Goal: Task Accomplishment & Management: Complete application form

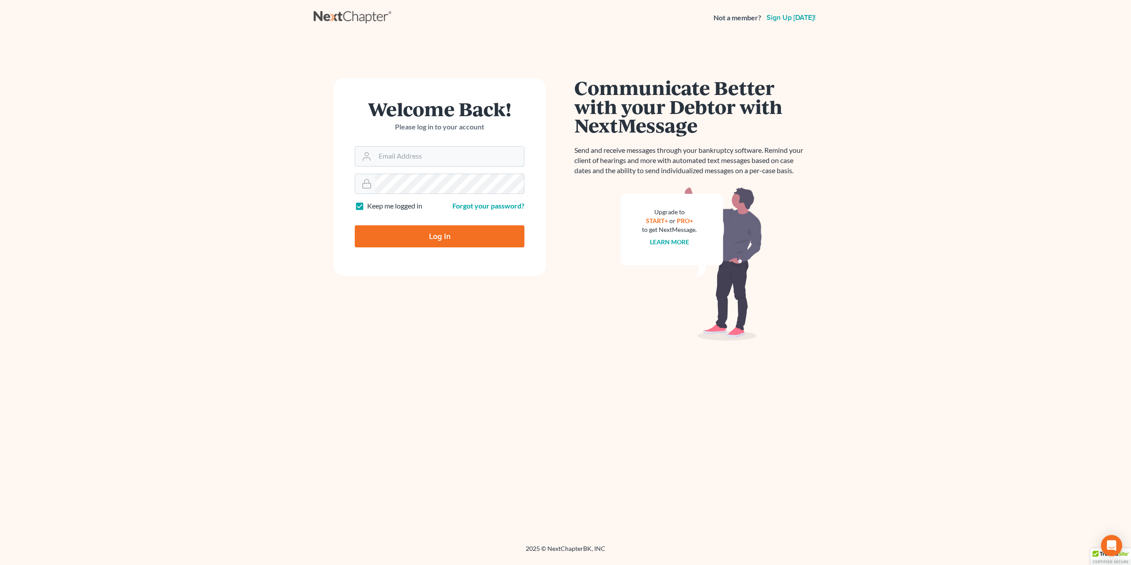
type input "[EMAIL_ADDRESS][DOMAIN_NAME]"
click at [470, 232] on input "Log In" at bounding box center [440, 236] width 170 height 22
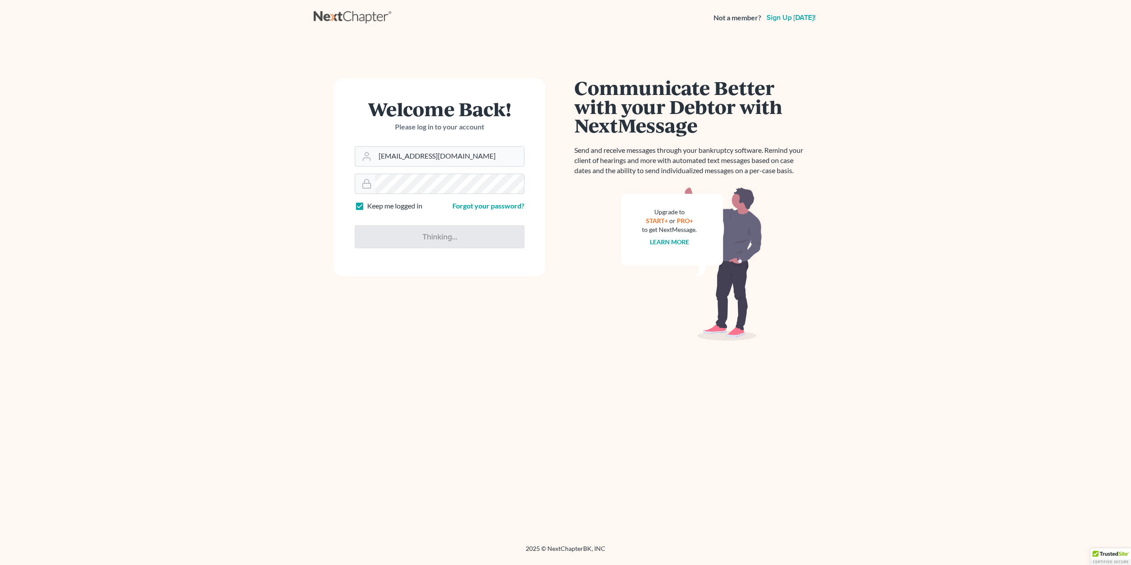
type input "Thinking..."
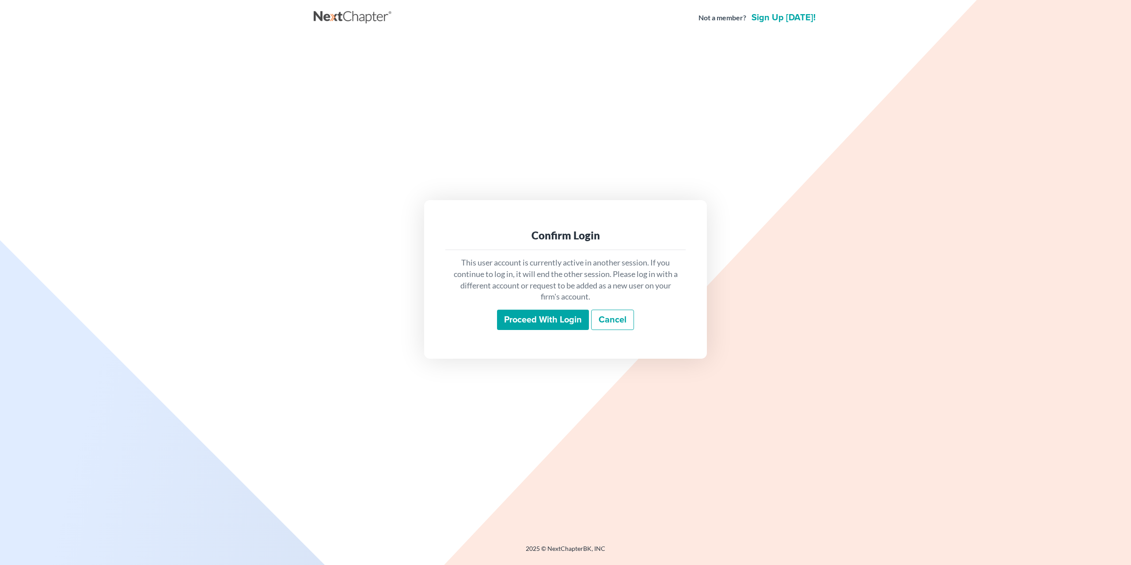
click at [565, 322] on input "Proceed with login" at bounding box center [543, 320] width 92 height 20
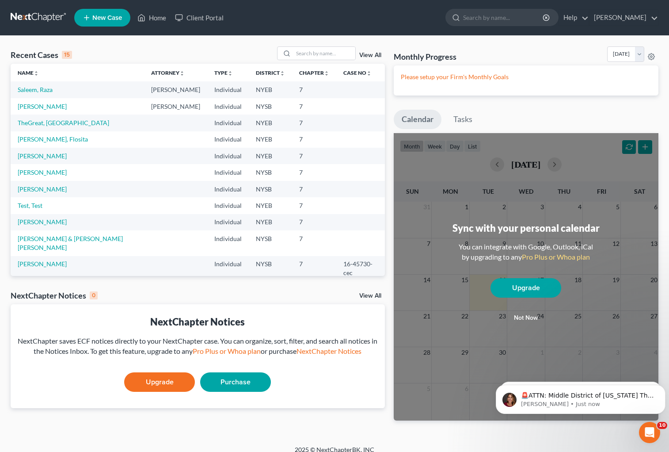
click at [105, 15] on span "New Case" at bounding box center [107, 18] width 30 height 7
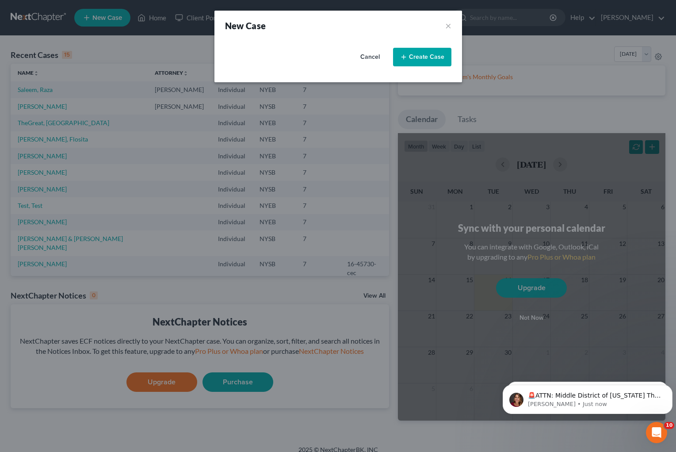
select select "55"
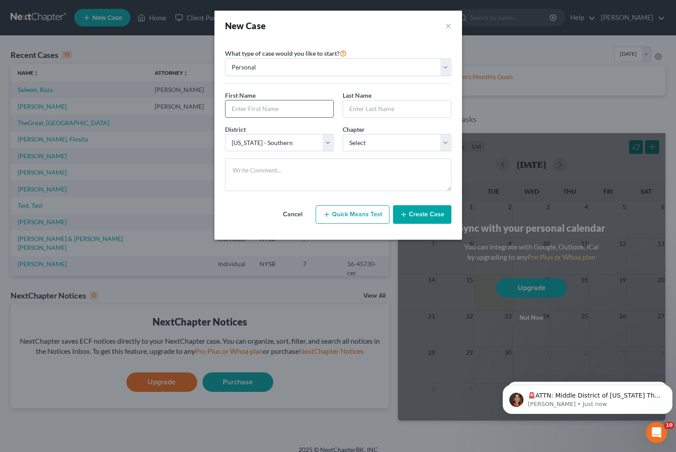
click at [285, 108] on input "text" at bounding box center [279, 108] width 108 height 17
type input "[PERSON_NAME]"
click at [369, 110] on input "text" at bounding box center [397, 108] width 108 height 17
type input "[PERSON_NAME]"
click at [327, 145] on select "Select [US_STATE] - [GEOGRAPHIC_DATA] [US_STATE] - [GEOGRAPHIC_DATA][US_STATE] …" at bounding box center [279, 143] width 109 height 18
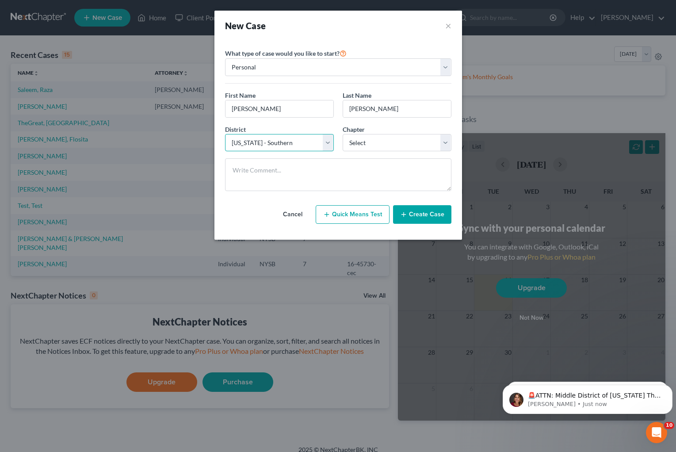
select select "53"
click at [225, 134] on select "Select [US_STATE] - [GEOGRAPHIC_DATA] [US_STATE] - [GEOGRAPHIC_DATA][US_STATE] …" at bounding box center [279, 143] width 109 height 18
click at [424, 217] on button "Create Case" at bounding box center [422, 214] width 58 height 19
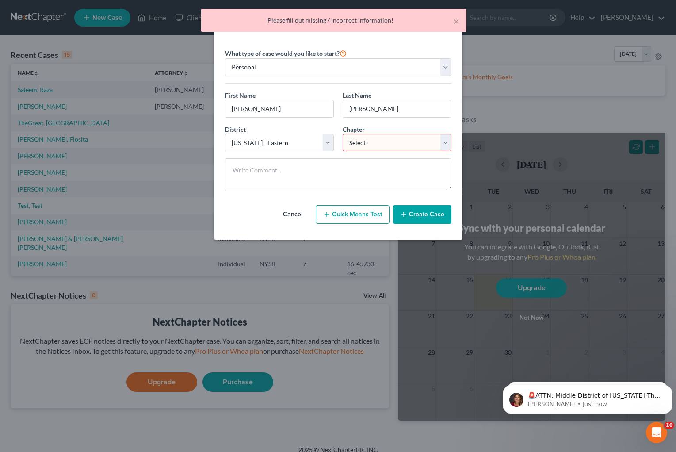
click at [400, 146] on select "Select 7 11 12 13" at bounding box center [396, 143] width 109 height 18
select select "0"
click at [342, 134] on select "Select 7 11 12 13" at bounding box center [396, 143] width 109 height 18
click at [416, 216] on button "Create Case" at bounding box center [422, 214] width 58 height 19
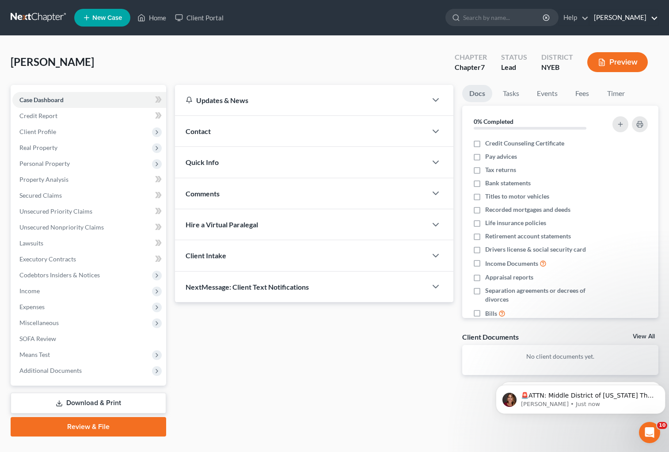
click at [647, 16] on link "[PERSON_NAME]" at bounding box center [624, 18] width 68 height 16
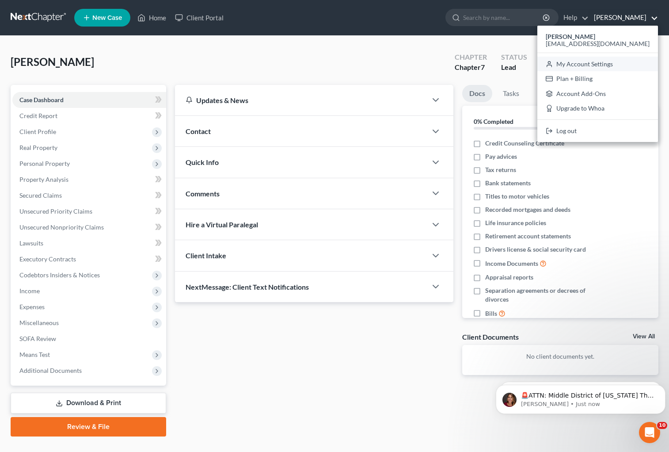
click at [621, 65] on link "My Account Settings" at bounding box center [597, 64] width 121 height 15
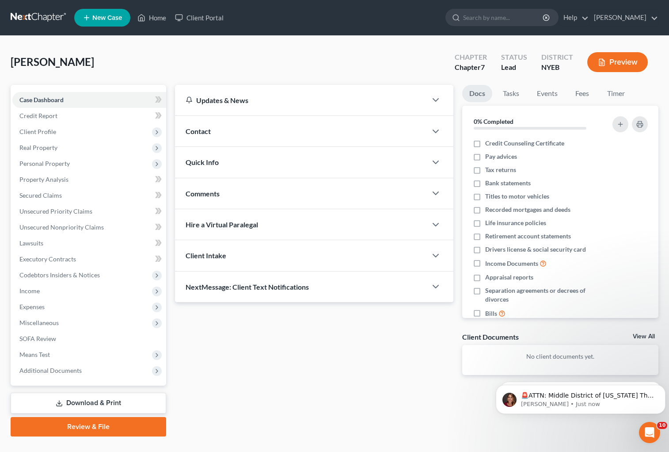
select select "55"
select select "24"
select select "35"
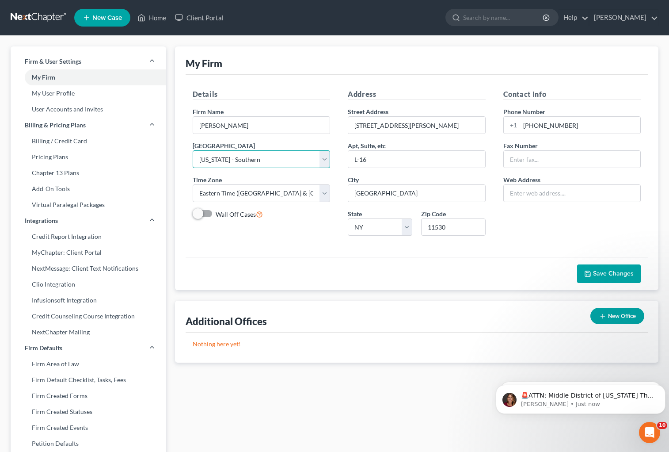
click at [326, 158] on select "Select [US_STATE] - [GEOGRAPHIC_DATA] [US_STATE] - [GEOGRAPHIC_DATA][US_STATE] …" at bounding box center [262, 159] width 138 height 18
select select "53"
click at [193, 150] on select "Select [US_STATE] - [GEOGRAPHIC_DATA] [US_STATE] - [GEOGRAPHIC_DATA][US_STATE] …" at bounding box center [262, 159] width 138 height 18
click at [623, 274] on span "Save Changes" at bounding box center [613, 274] width 41 height 8
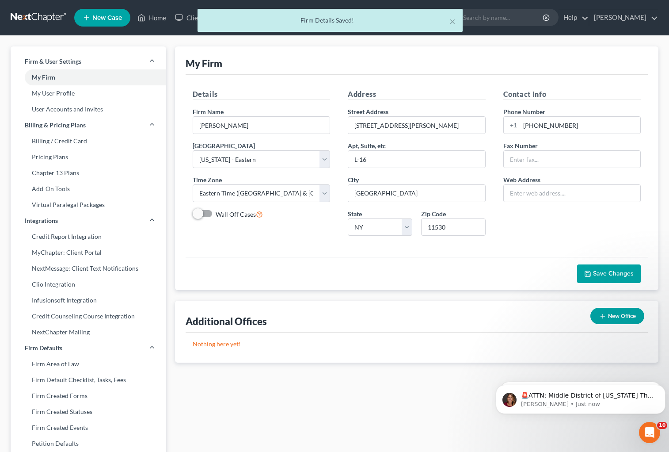
click at [156, 19] on div "× Firm Details Saved!" at bounding box center [330, 22] width 669 height 27
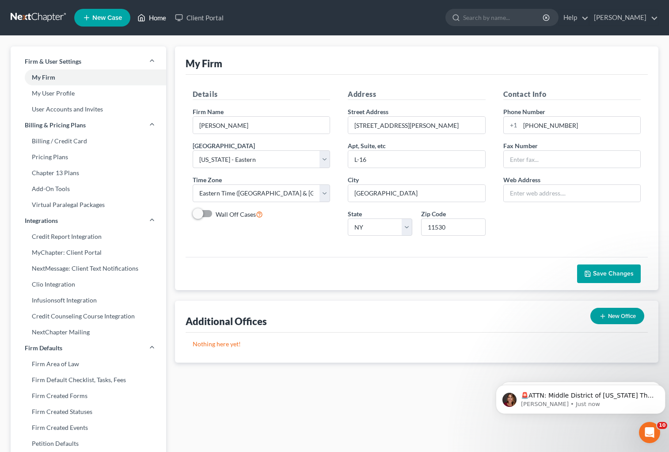
click at [157, 20] on link "Home" at bounding box center [152, 18] width 38 height 16
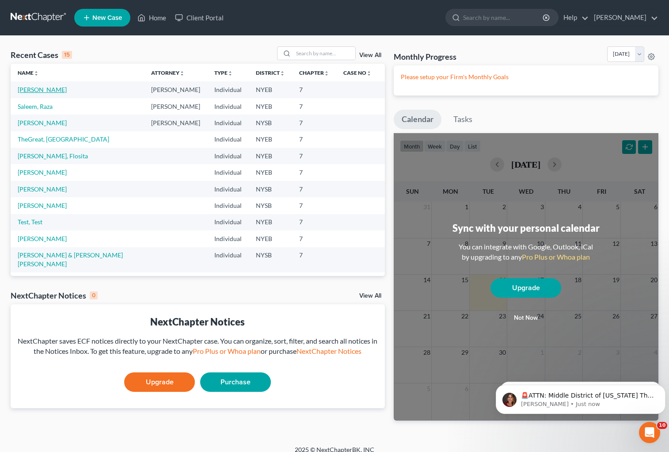
click at [47, 92] on link "[PERSON_NAME]" at bounding box center [42, 90] width 49 height 8
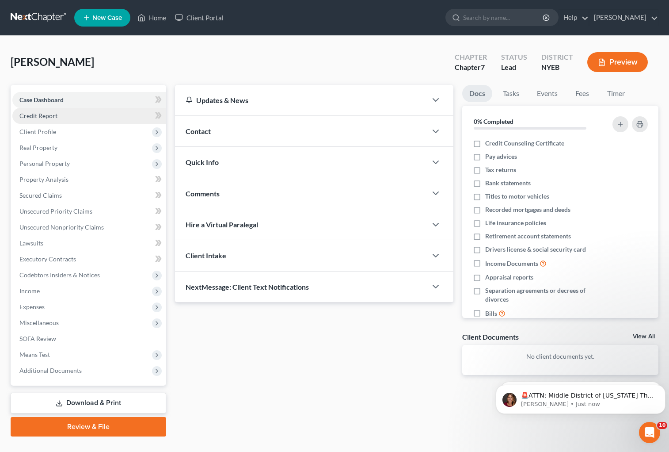
click at [52, 116] on span "Credit Report" at bounding box center [38, 116] width 38 height 8
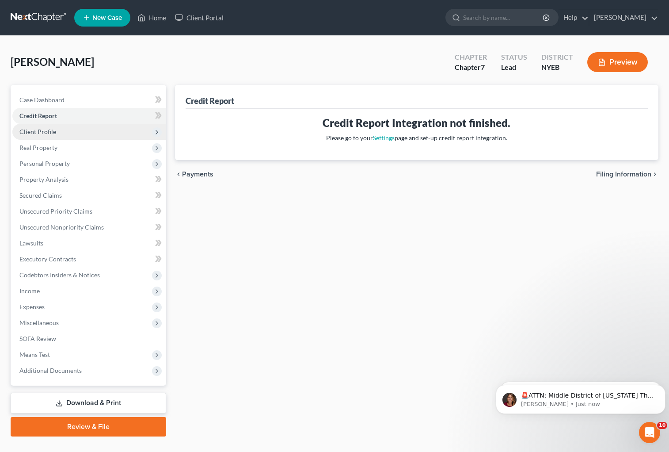
click at [47, 135] on span "Client Profile" at bounding box center [37, 132] width 37 height 8
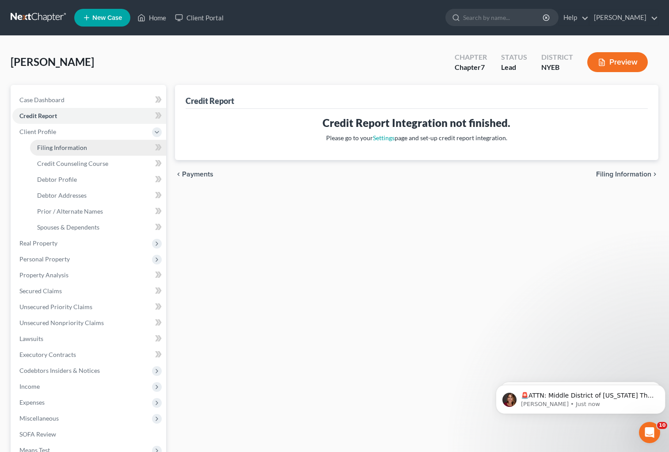
click at [59, 150] on span "Filing Information" at bounding box center [62, 148] width 50 height 8
select select "1"
select select "0"
select select "53"
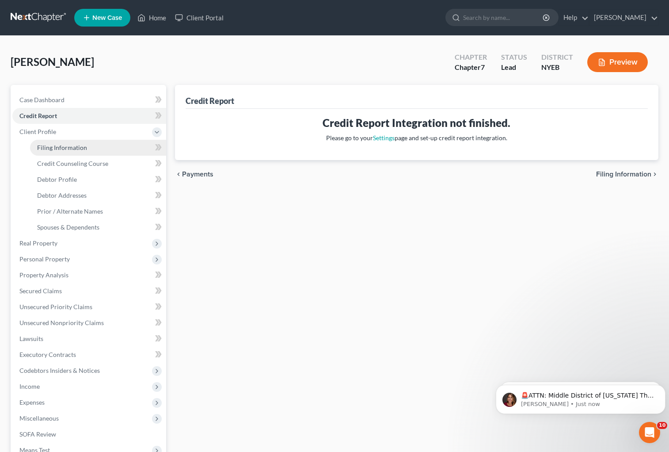
select select "35"
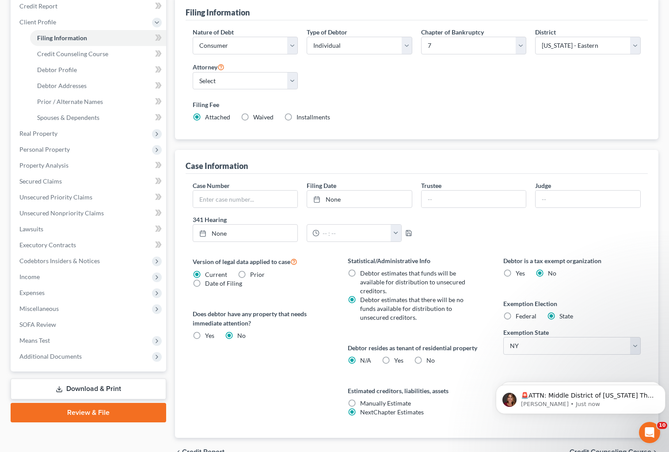
scroll to position [133, 0]
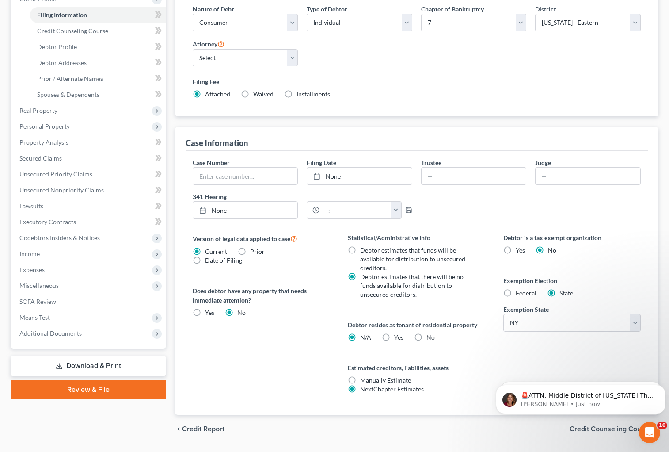
click at [455, 335] on div "Debtor resides as tenant of residential property N/A Yes Yes No" at bounding box center [417, 331] width 138 height 22
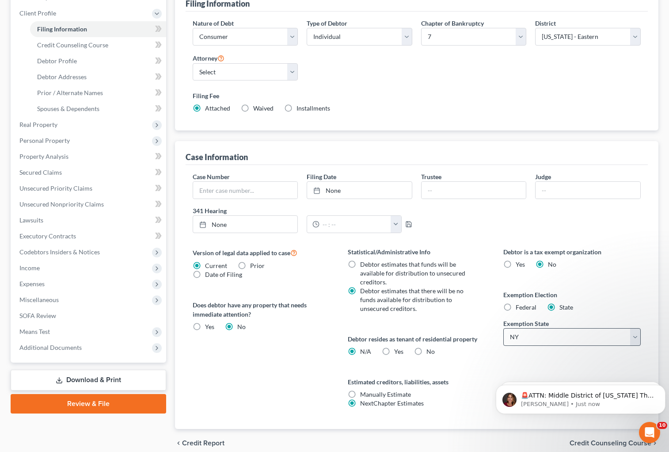
scroll to position [157, 0]
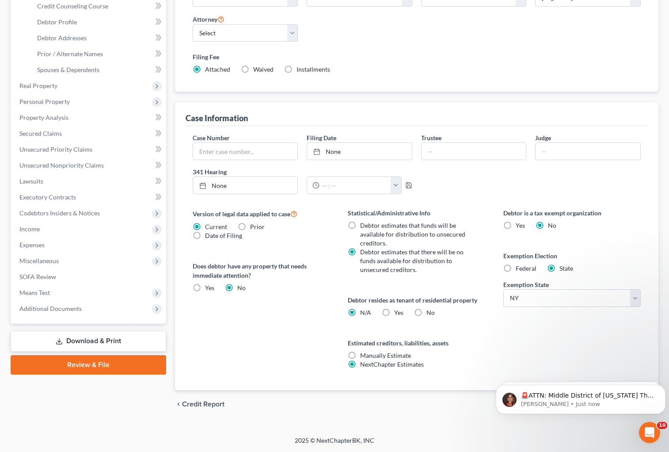
click at [394, 313] on label "Yes Yes" at bounding box center [398, 312] width 9 height 9
click at [398, 313] on input "Yes Yes" at bounding box center [401, 311] width 6 height 6
radio input "true"
radio input "false"
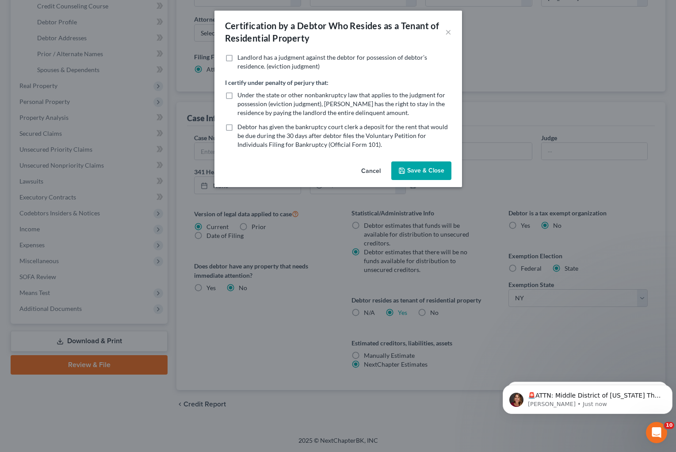
click at [237, 96] on label "Under the state or other nonbankruptcy law that applies to the judgment for pos…" at bounding box center [344, 104] width 214 height 27
click at [241, 96] on input "Under the state or other nonbankruptcy law that applies to the judgment for pos…" at bounding box center [244, 94] width 6 height 6
click at [237, 97] on label "Under the state or other nonbankruptcy law that applies to the judgment for pos…" at bounding box center [344, 104] width 214 height 27
click at [241, 96] on input "Under the state or other nonbankruptcy law that applies to the judgment for pos…" at bounding box center [244, 94] width 6 height 6
checkbox input "false"
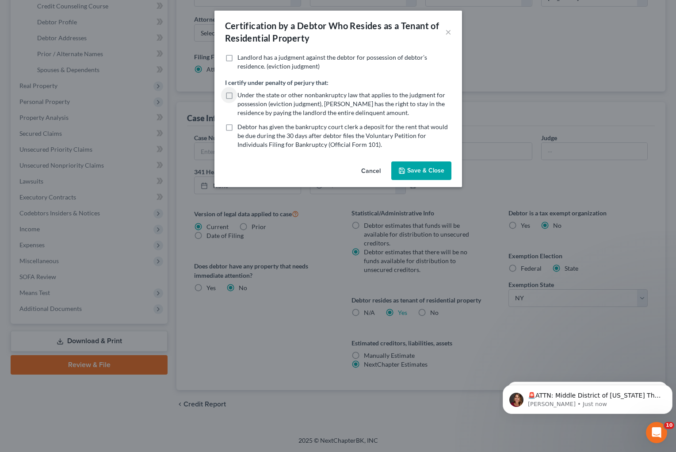
click at [418, 171] on button "Save & Close" at bounding box center [421, 170] width 60 height 19
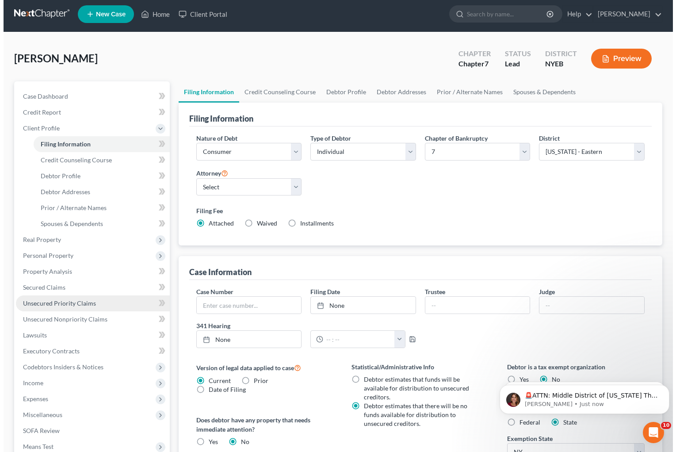
scroll to position [0, 0]
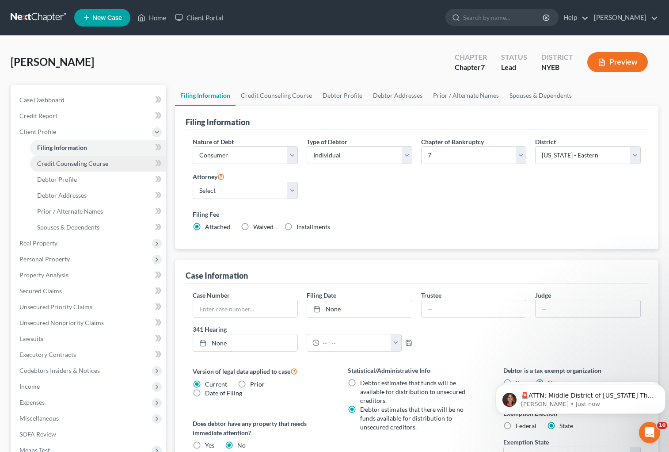
click at [76, 162] on span "Credit Counseling Course" at bounding box center [72, 164] width 71 height 8
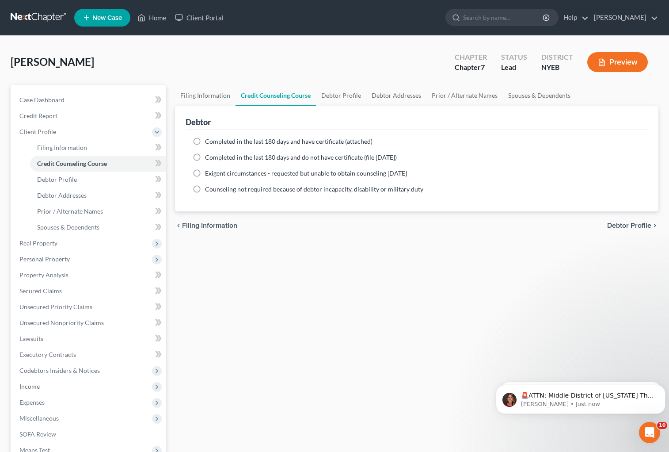
click at [205, 140] on label "Completed in the last 180 days and have certificate (attached)" at bounding box center [288, 141] width 167 height 9
click at [209, 140] on input "Completed in the last 180 days and have certificate (attached)" at bounding box center [212, 140] width 6 height 6
radio input "true"
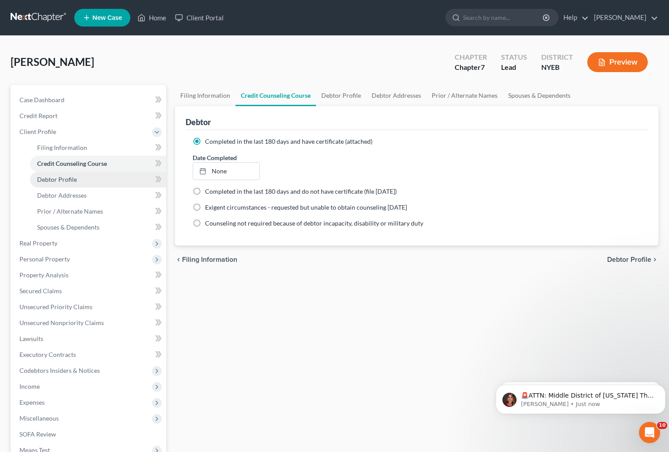
click at [64, 183] on link "Debtor Profile" at bounding box center [98, 179] width 136 height 16
select select "0"
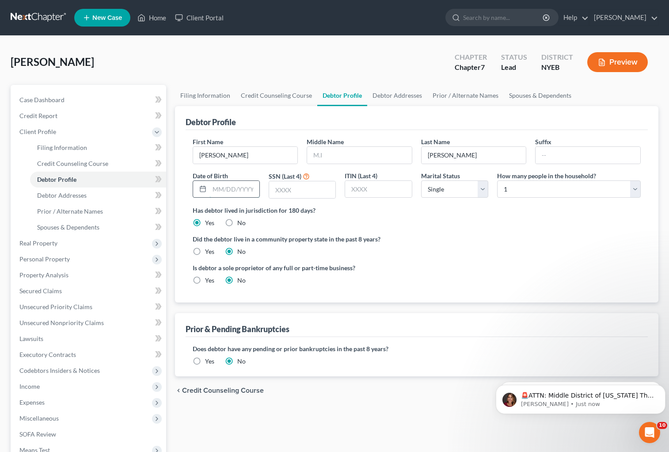
click at [234, 188] on input "text" at bounding box center [234, 189] width 50 height 17
type input "[DATE]"
click at [299, 189] on input "text" at bounding box center [302, 189] width 66 height 17
type input "2536"
click at [481, 191] on select "Select Single Married Separated Divorced Widowed" at bounding box center [454, 189] width 67 height 18
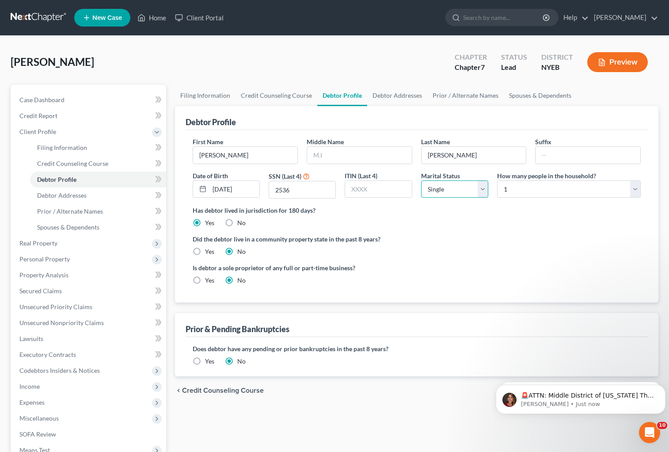
select select "3"
click at [421, 180] on select "Select Single Married Separated Divorced Widowed" at bounding box center [454, 189] width 67 height 18
click at [81, 196] on span "Debtor Addresses" at bounding box center [61, 195] width 49 height 8
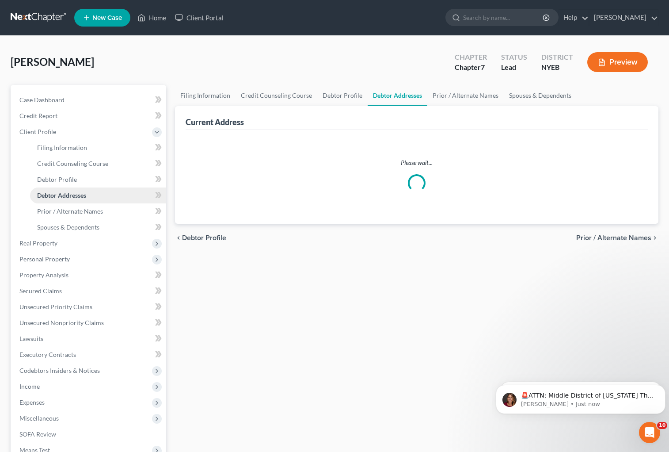
select select "0"
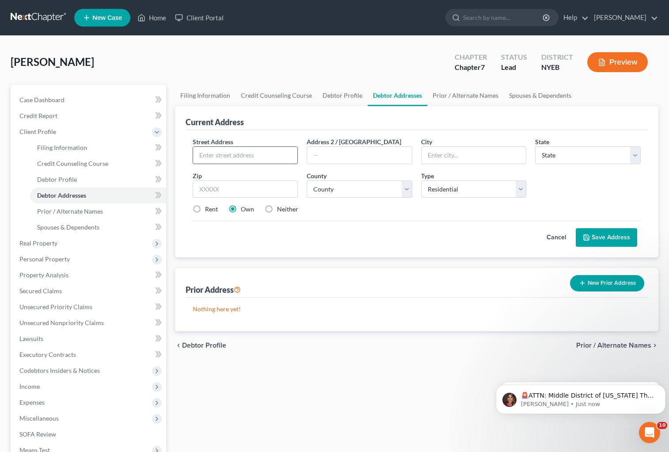
click at [254, 154] on input "text" at bounding box center [245, 155] width 105 height 17
type input "[STREET_ADDRESS]"
click at [476, 160] on input "text" at bounding box center [474, 155] width 105 height 17
type input "b"
type input "[GEOGRAPHIC_DATA]"
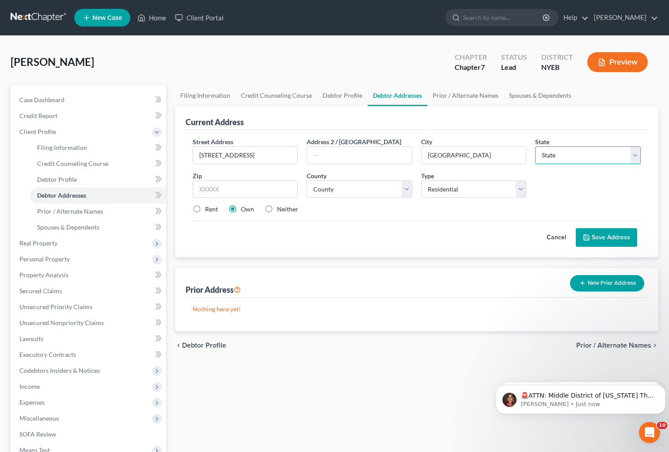
click at [571, 160] on select "State [US_STATE] AK AR AZ CA CO CT DE DC [GEOGRAPHIC_DATA] [GEOGRAPHIC_DATA] GU…" at bounding box center [588, 155] width 106 height 18
select select "35"
click at [257, 190] on input "text" at bounding box center [246, 189] width 106 height 18
type input "10467"
click at [355, 188] on select "County [GEOGRAPHIC_DATA] [GEOGRAPHIC_DATA] [GEOGRAPHIC_DATA] [GEOGRAPHIC_DATA] …" at bounding box center [360, 189] width 106 height 18
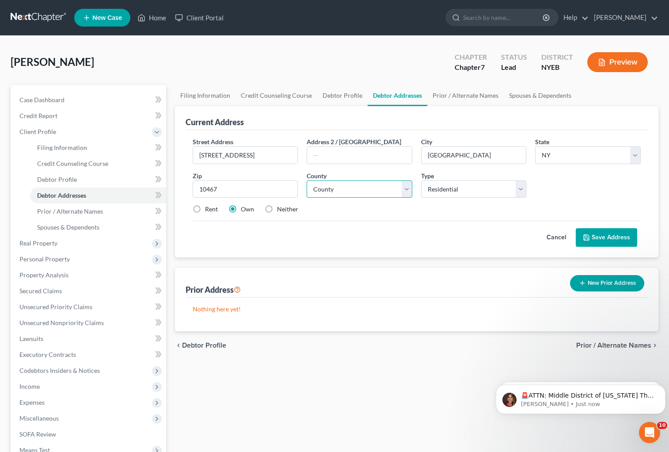
click at [355, 188] on select "County [GEOGRAPHIC_DATA] [GEOGRAPHIC_DATA] [GEOGRAPHIC_DATA] [GEOGRAPHIC_DATA] …" at bounding box center [360, 189] width 106 height 18
select select "2"
click at [433, 186] on select "Select Residential Mailing Rental Business" at bounding box center [474, 189] width 106 height 18
select select "2"
click at [421, 180] on select "Select Residential Mailing Rental Business" at bounding box center [474, 189] width 106 height 18
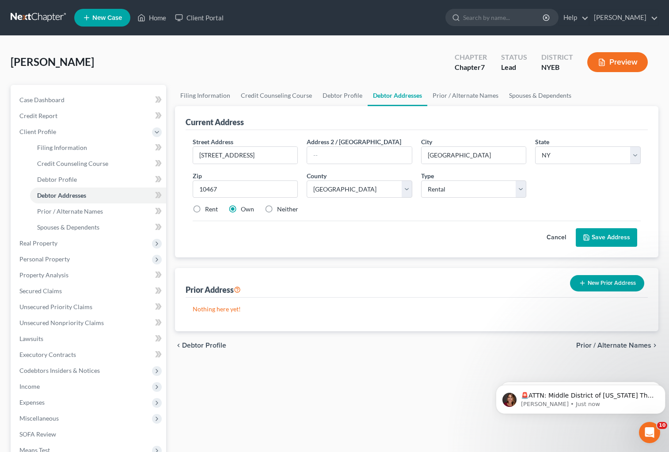
click at [463, 223] on div "Cancel Save Address" at bounding box center [417, 234] width 449 height 26
click at [205, 208] on label "Rent" at bounding box center [211, 209] width 13 height 9
click at [209, 208] on input "Rent" at bounding box center [212, 208] width 6 height 6
radio input "true"
click at [331, 221] on div "Cancel Save Address" at bounding box center [417, 234] width 449 height 26
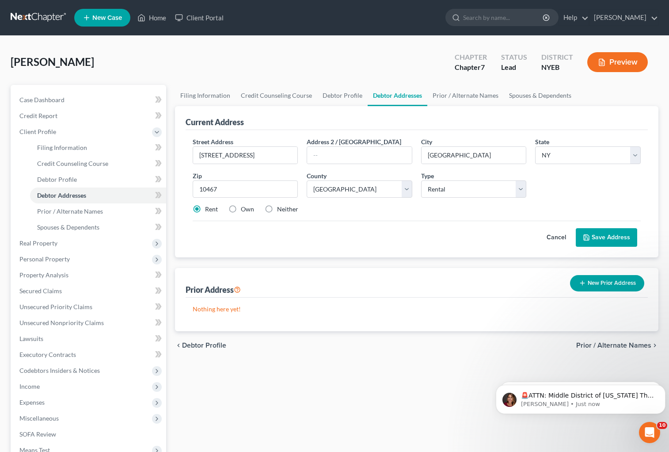
click at [604, 235] on button "Save Address" at bounding box center [606, 237] width 61 height 19
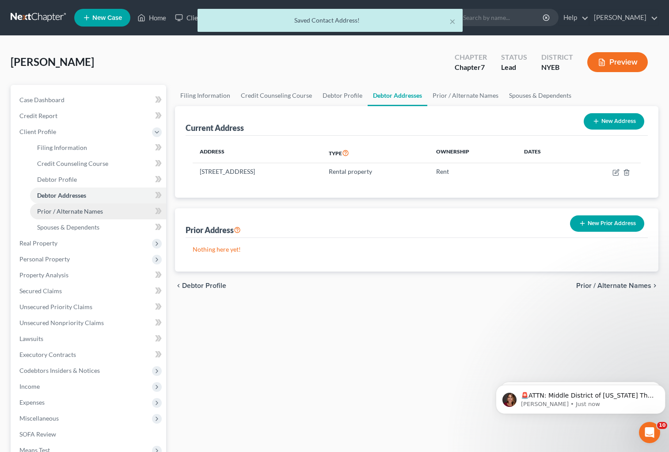
click at [103, 214] on link "Prior / Alternate Names" at bounding box center [98, 211] width 136 height 16
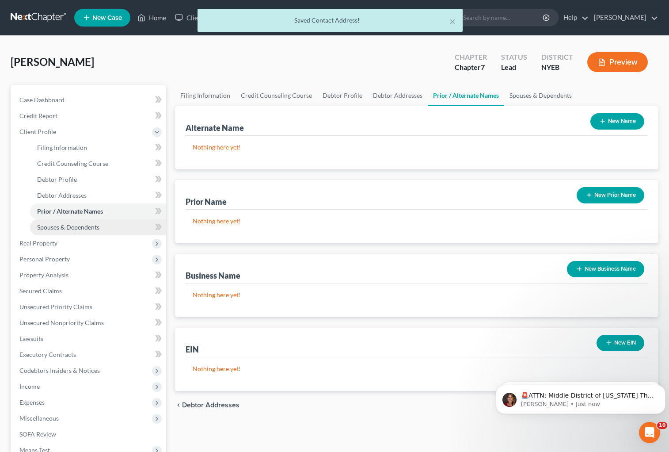
click at [99, 227] on span "Spouses & Dependents" at bounding box center [68, 227] width 62 height 8
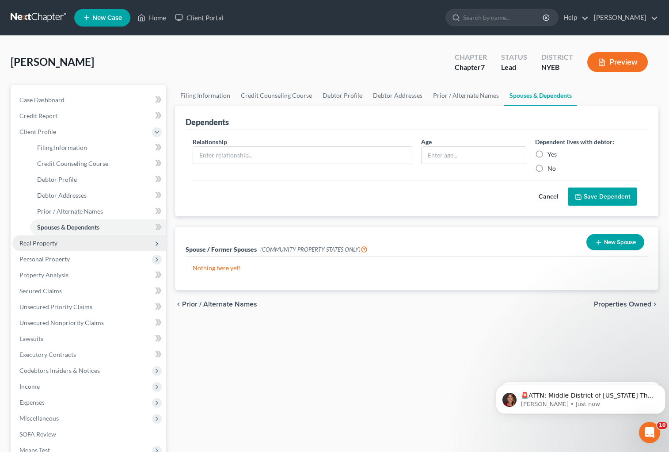
click at [62, 244] on span "Real Property" at bounding box center [89, 243] width 154 height 16
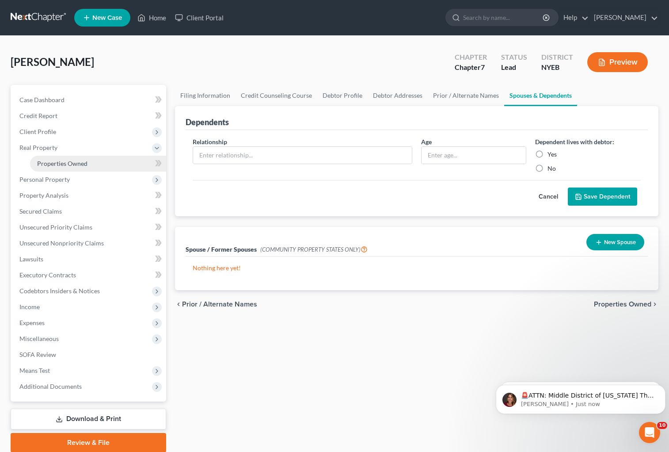
click at [59, 160] on span "Properties Owned" at bounding box center [62, 164] width 50 height 8
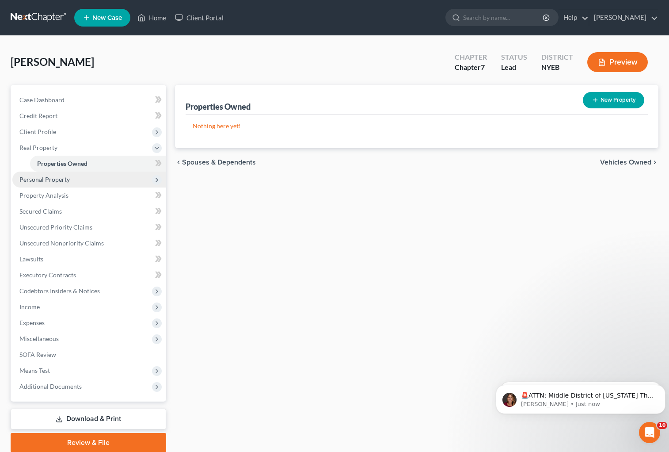
click at [55, 180] on span "Personal Property" at bounding box center [44, 179] width 50 height 8
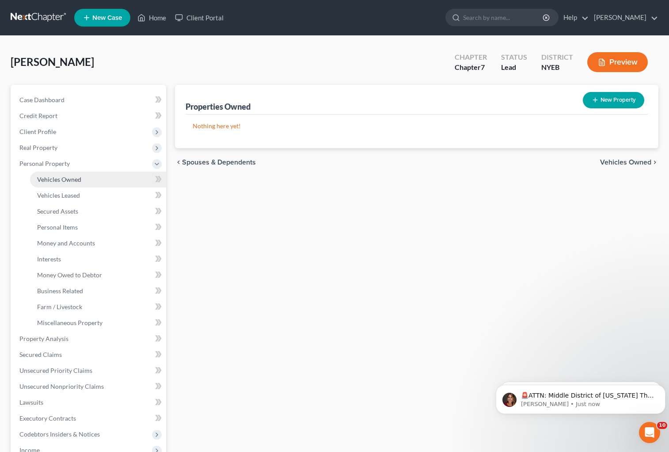
click at [82, 179] on link "Vehicles Owned" at bounding box center [98, 179] width 136 height 16
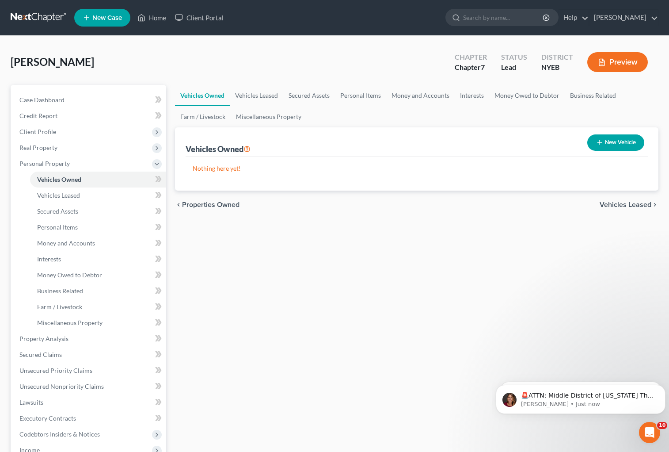
click at [616, 141] on button "New Vehicle" at bounding box center [615, 142] width 57 height 16
select select "0"
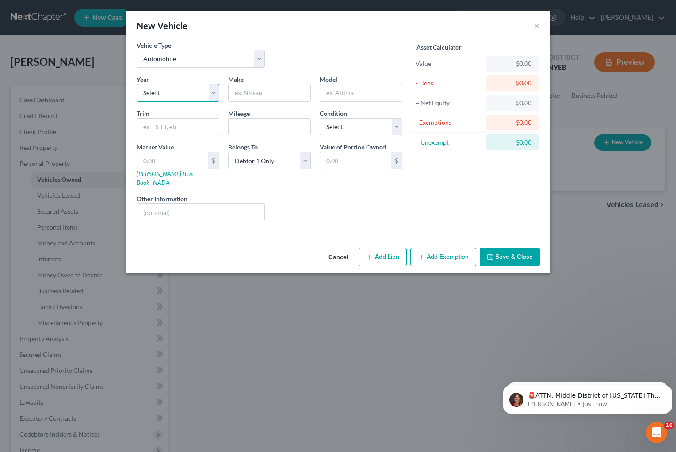
click at [195, 95] on select "Select 2026 2025 2024 2023 2022 2021 2020 2019 2018 2017 2016 2015 2014 2013 20…" at bounding box center [178, 93] width 83 height 18
select select "15"
click at [266, 96] on input "text" at bounding box center [269, 92] width 82 height 17
click at [354, 94] on input "text" at bounding box center [361, 92] width 82 height 17
click at [270, 92] on input "Mitsubicki" at bounding box center [269, 92] width 82 height 17
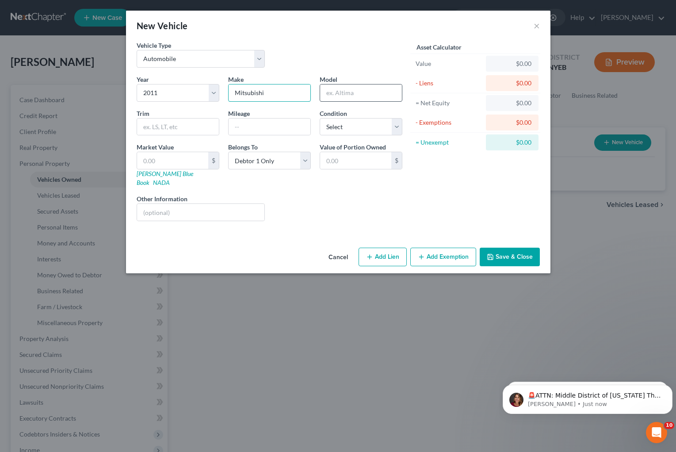
type input "Mitsubishi"
click at [342, 86] on input "text" at bounding box center [361, 92] width 82 height 17
type input "Lancer"
click at [312, 194] on div "Liens Select" at bounding box center [337, 207] width 137 height 27
click at [510, 249] on button "Save & Close" at bounding box center [509, 256] width 60 height 19
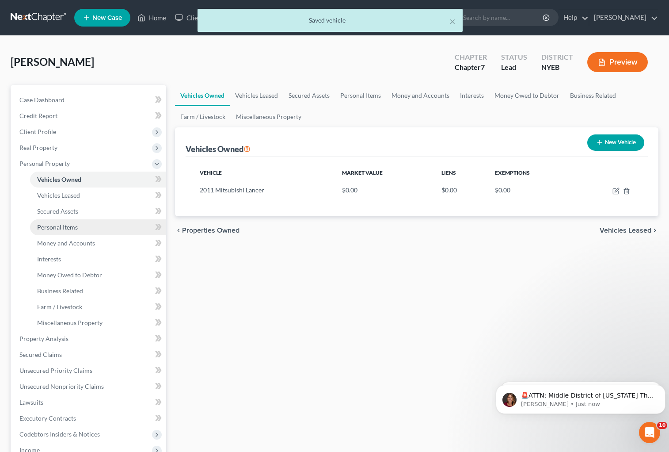
click at [84, 227] on link "Personal Items" at bounding box center [98, 227] width 136 height 16
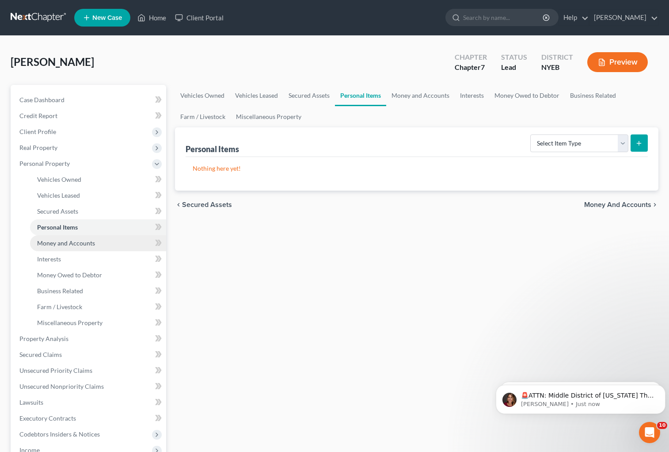
click at [86, 245] on span "Money and Accounts" at bounding box center [66, 243] width 58 height 8
click at [86, 232] on link "Personal Items" at bounding box center [98, 227] width 136 height 16
click at [621, 144] on select "Select Item Type Clothing Collectibles Of Value Electronics Firearms Household …" at bounding box center [579, 143] width 98 height 18
select select "household_goods"
click at [531, 134] on select "Select Item Type Clothing Collectibles Of Value Electronics Firearms Household …" at bounding box center [579, 143] width 98 height 18
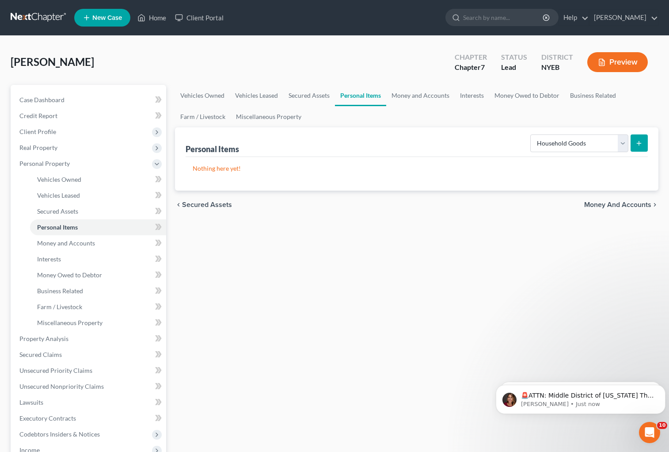
click at [641, 143] on icon "submit" at bounding box center [638, 143] width 7 height 7
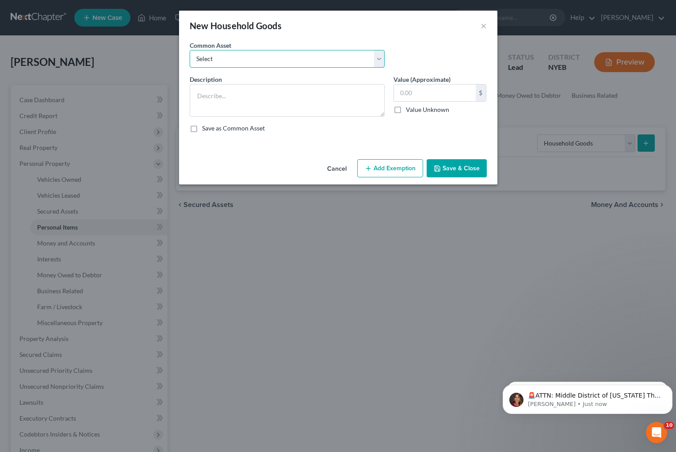
click at [270, 56] on select "Select Furniture and Appliances" at bounding box center [287, 59] width 195 height 18
select select "0"
click at [190, 50] on select "Select Furniture and Appliances" at bounding box center [287, 59] width 195 height 18
type textarea "Furniture and Appliances"
click at [444, 95] on input "350.00" at bounding box center [435, 92] width 82 height 17
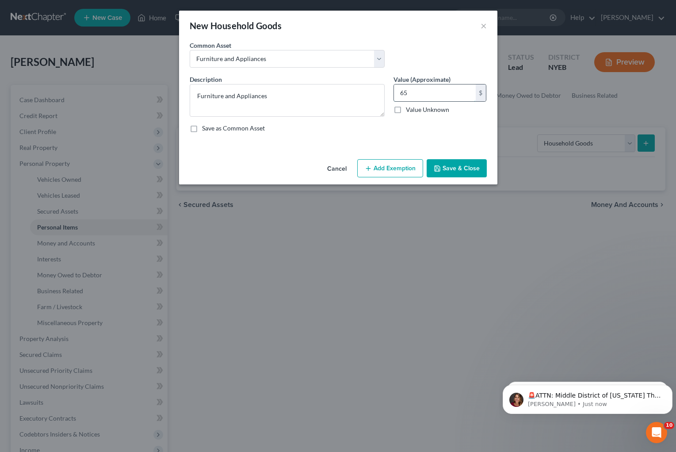
type input "6"
type input "750"
click at [451, 171] on button "Save & Close" at bounding box center [456, 168] width 60 height 19
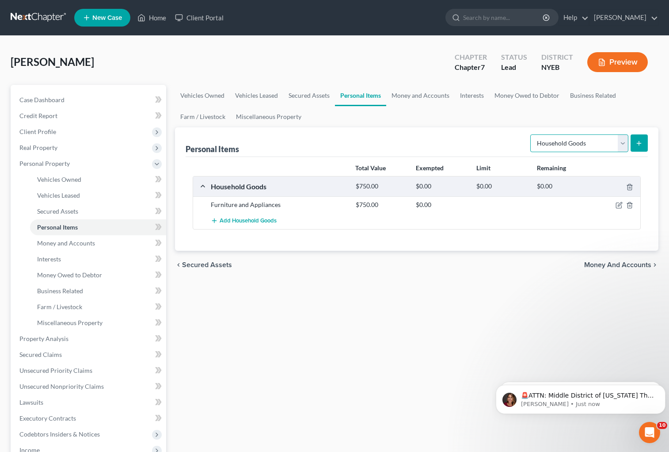
click at [621, 145] on select "Select Item Type Clothing Collectibles Of Value Electronics Firearms Household …" at bounding box center [579, 143] width 98 height 18
click at [531, 134] on select "Select Item Type Clothing Collectibles Of Value Electronics Firearms Household …" at bounding box center [579, 143] width 98 height 18
click at [621, 145] on select "Select Item Type Clothing Collectibles Of Value Electronics Firearms Household …" at bounding box center [579, 143] width 98 height 18
select select "clothing"
click at [531, 134] on select "Select Item Type Clothing Collectibles Of Value Electronics Firearms Household …" at bounding box center [579, 143] width 98 height 18
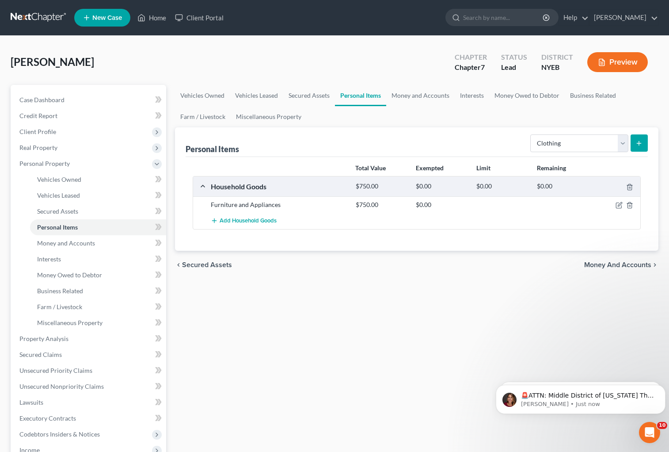
click at [639, 138] on button "submit" at bounding box center [639, 142] width 17 height 17
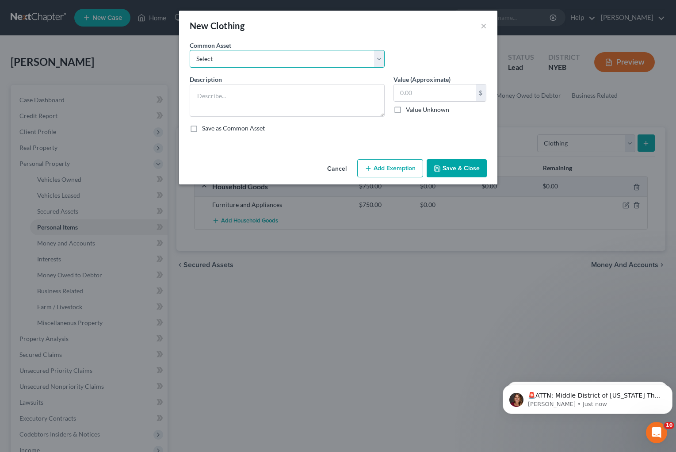
click at [329, 58] on select "Select Clothing" at bounding box center [287, 59] width 195 height 18
select select "0"
click at [190, 50] on select "Select Clothing" at bounding box center [287, 59] width 195 height 18
type textarea "Clothing"
type input "250"
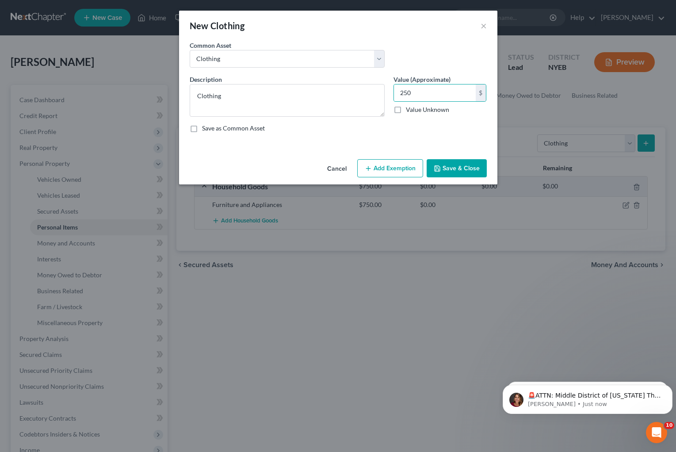
click at [458, 175] on button "Save & Close" at bounding box center [456, 168] width 60 height 19
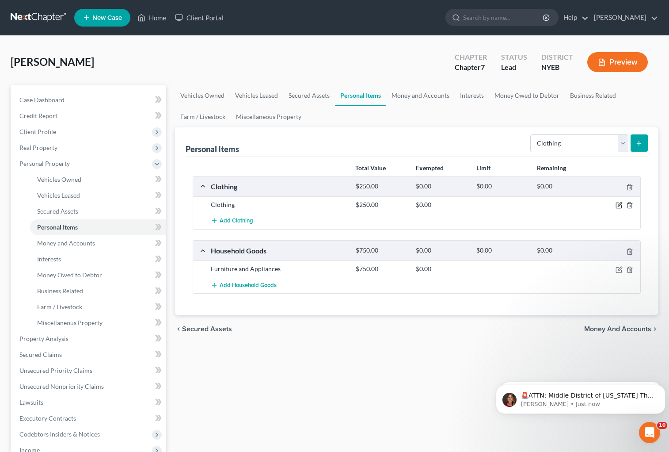
click at [619, 205] on icon "button" at bounding box center [620, 204] width 4 height 4
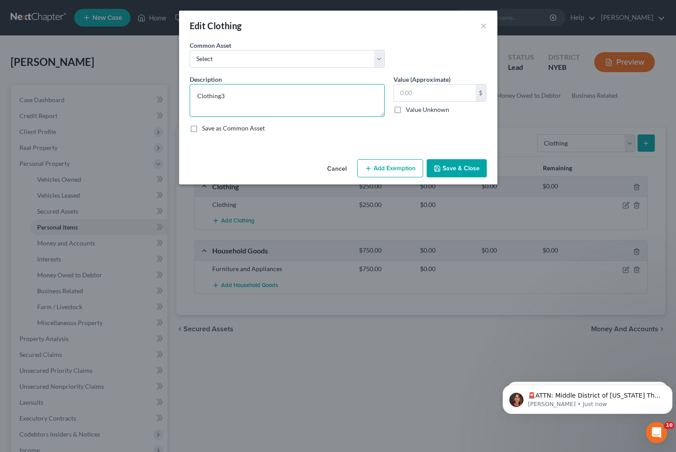
type textarea "Clothing"
click at [459, 97] on input "text" at bounding box center [435, 92] width 82 height 17
type input "350"
click at [455, 169] on button "Save & Close" at bounding box center [456, 168] width 60 height 19
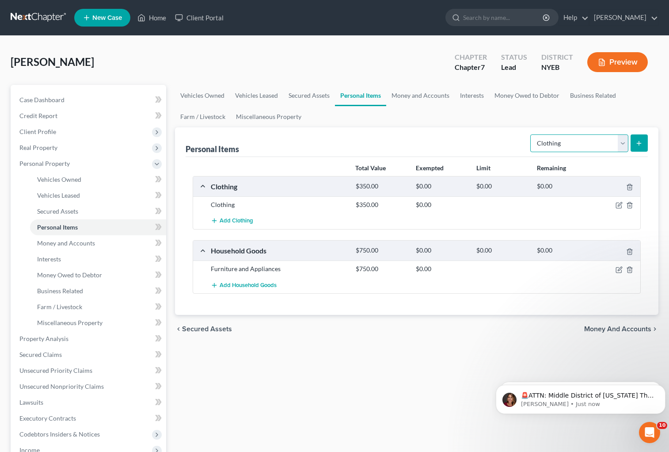
click at [623, 144] on select "Select Item Type Clothing Collectibles Of Value Electronics Firearms Household …" at bounding box center [579, 143] width 98 height 18
select select "electronics"
click at [531, 134] on select "Select Item Type Clothing Collectibles Of Value Electronics Firearms Household …" at bounding box center [579, 143] width 98 height 18
click at [642, 147] on button "submit" at bounding box center [639, 142] width 17 height 17
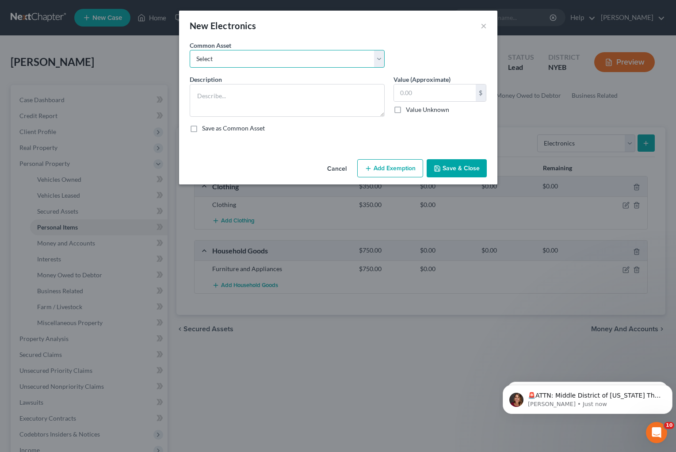
click at [286, 61] on select "Select TV and Cell Phone" at bounding box center [287, 59] width 195 height 18
select select "0"
click at [190, 50] on select "Select TV and Cell Phone" at bounding box center [287, 59] width 195 height 18
type textarea "TV and Cell Phone"
type input "250.00"
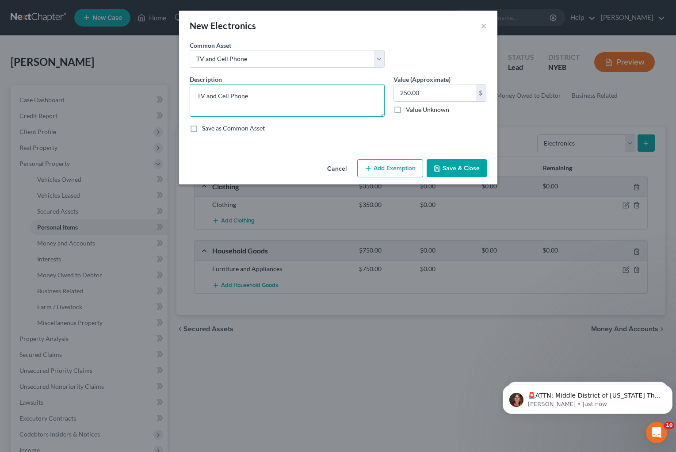
click at [288, 95] on textarea "TV and Cell Phone" at bounding box center [287, 100] width 195 height 33
click at [218, 97] on textarea "TV and Cell Phone and Computer" at bounding box center [287, 100] width 195 height 33
type textarea "TV, Cell Phone and Computer"
click at [432, 94] on input "250.00" at bounding box center [435, 92] width 82 height 17
type input "4"
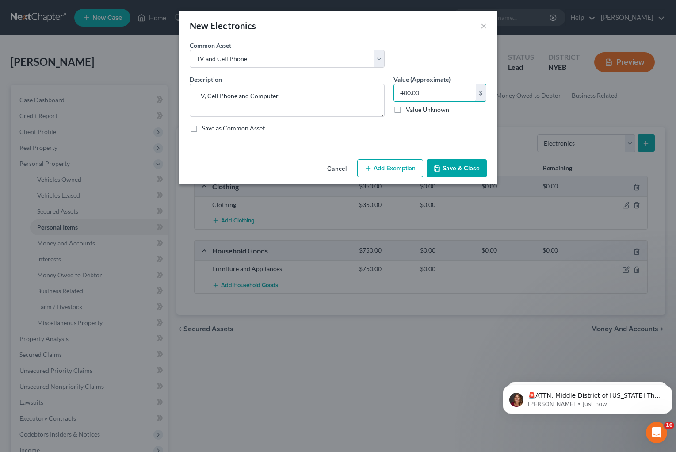
type input "400.00"
click at [452, 166] on button "Save & Close" at bounding box center [456, 168] width 60 height 19
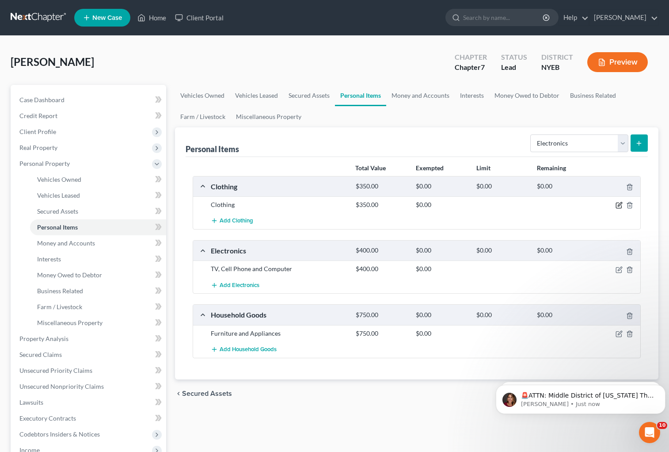
click at [620, 204] on icon "button" at bounding box center [619, 205] width 7 height 7
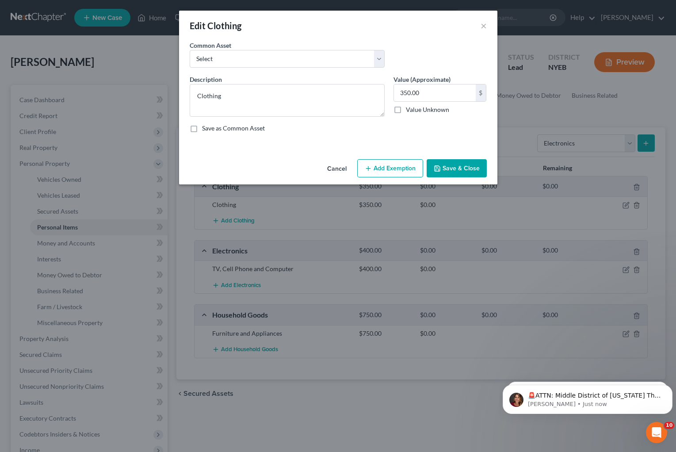
click at [393, 170] on button "Add Exemption" at bounding box center [390, 168] width 66 height 19
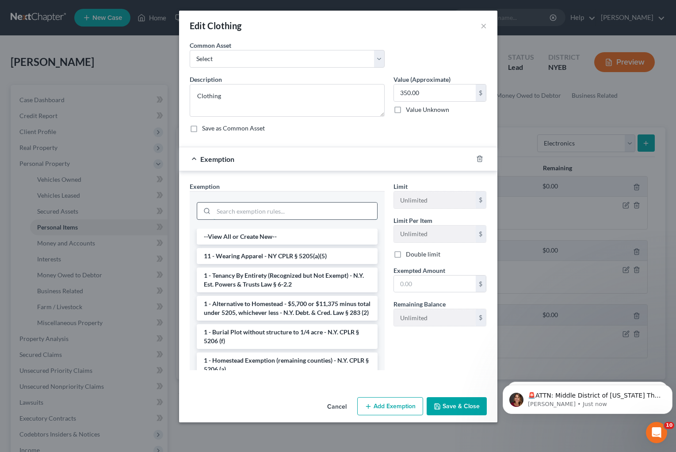
click at [313, 214] on input "search" at bounding box center [295, 210] width 164 height 17
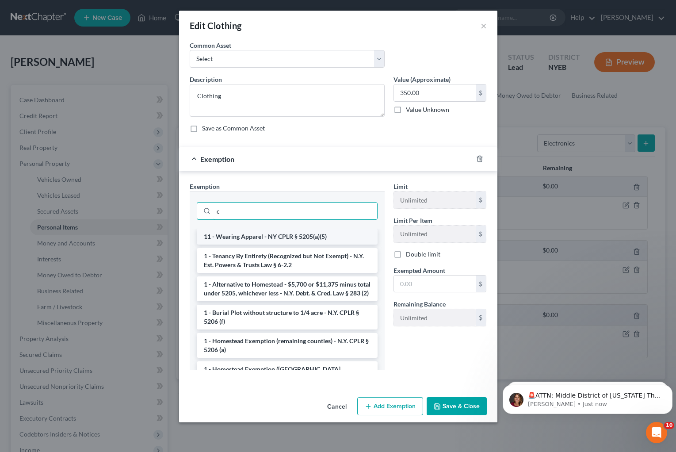
type input "c"
click at [308, 234] on li "11 - Wearing Apparel - NY CPLR § 5205(a)(5)" at bounding box center [287, 236] width 181 height 16
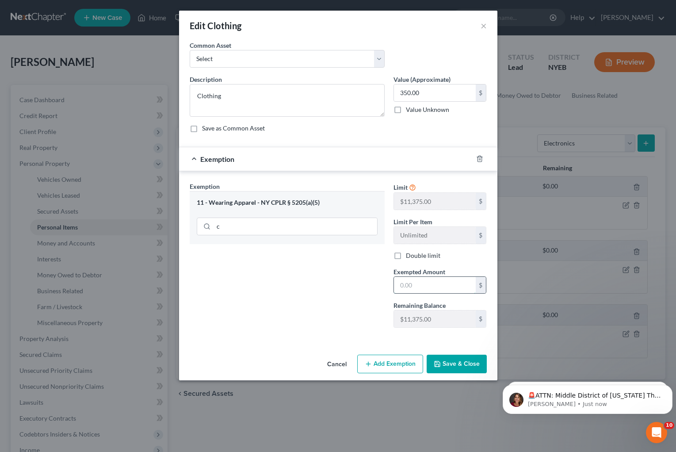
click at [440, 287] on input "text" at bounding box center [435, 285] width 82 height 17
type input "350.00"
click at [460, 363] on button "Save & Close" at bounding box center [456, 363] width 60 height 19
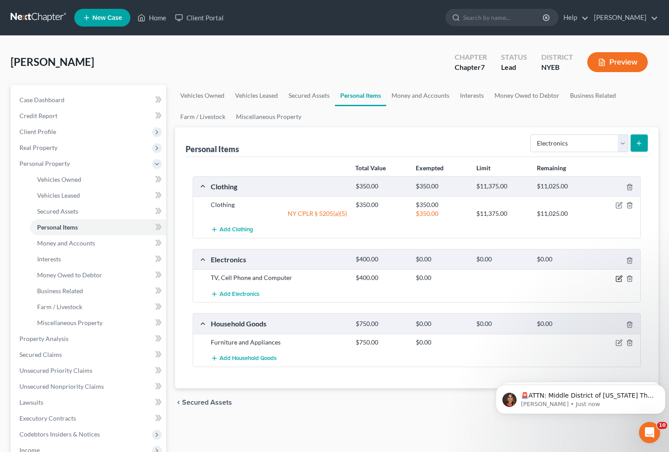
click at [618, 279] on icon "button" at bounding box center [620, 277] width 4 height 4
click at [616, 277] on icon "button" at bounding box center [619, 278] width 7 height 7
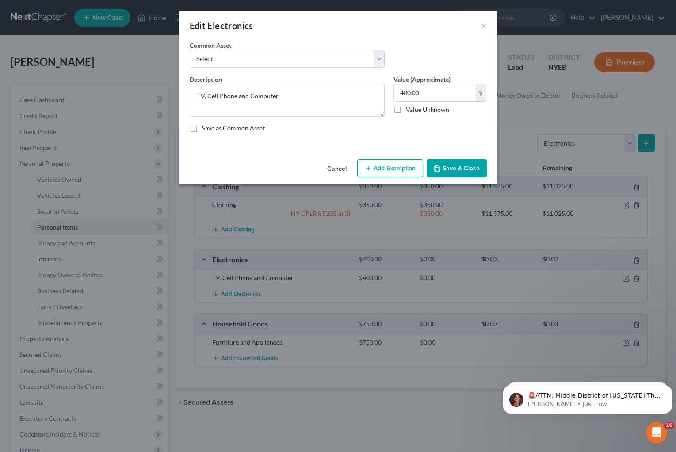
click at [409, 167] on button "Add Exemption" at bounding box center [390, 168] width 66 height 19
click at [388, 164] on button "Add Exemption" at bounding box center [390, 168] width 66 height 19
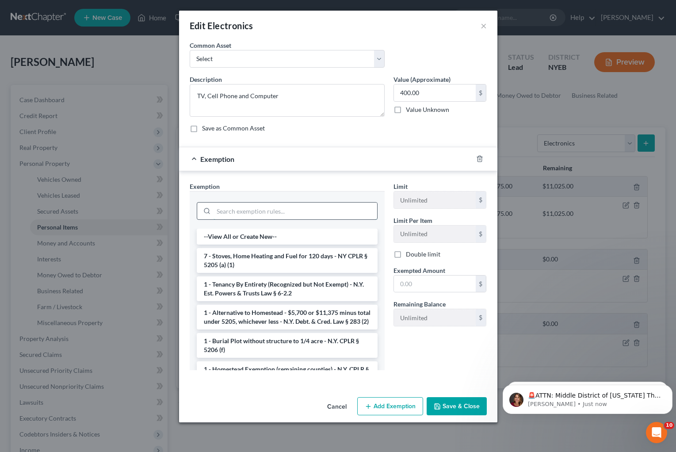
click at [289, 214] on input "search" at bounding box center [295, 210] width 164 height 17
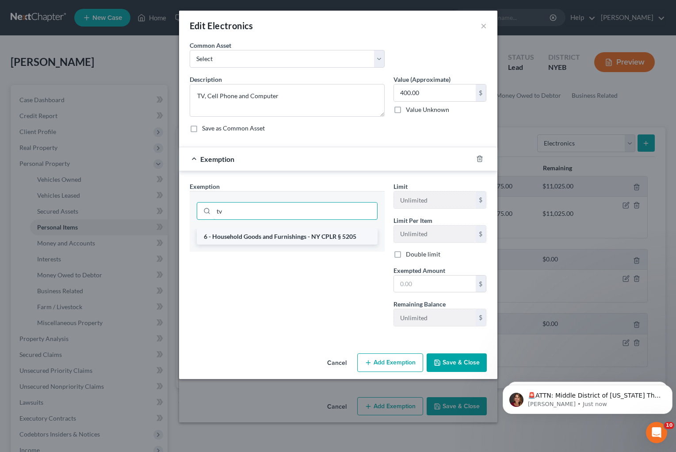
type input "tv"
click at [298, 237] on li "6 - Household Goods and Furnishings - NY CPLR § 5205" at bounding box center [287, 236] width 181 height 16
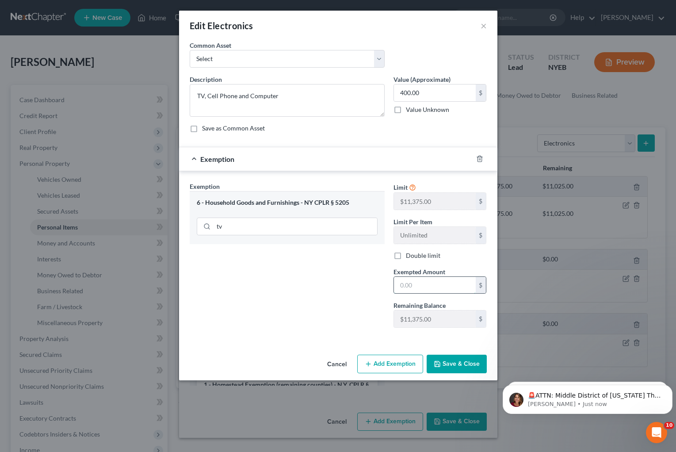
click at [424, 287] on input "text" at bounding box center [435, 285] width 82 height 17
type input "4.00"
type input "4"
type input "40.00"
type input "40"
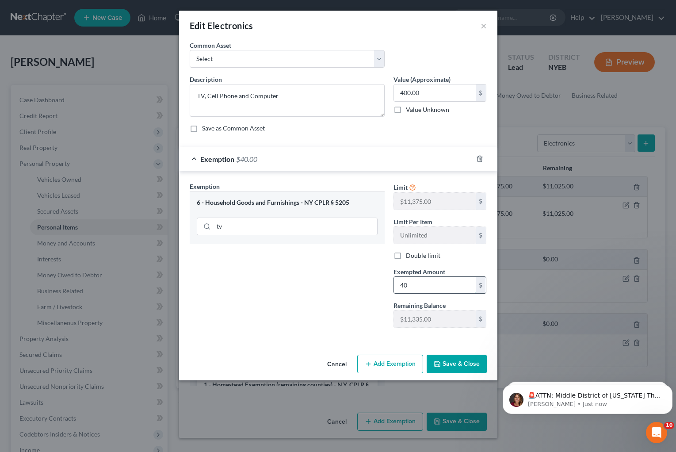
type input "400.00"
click at [458, 364] on button "Save & Close" at bounding box center [456, 363] width 60 height 19
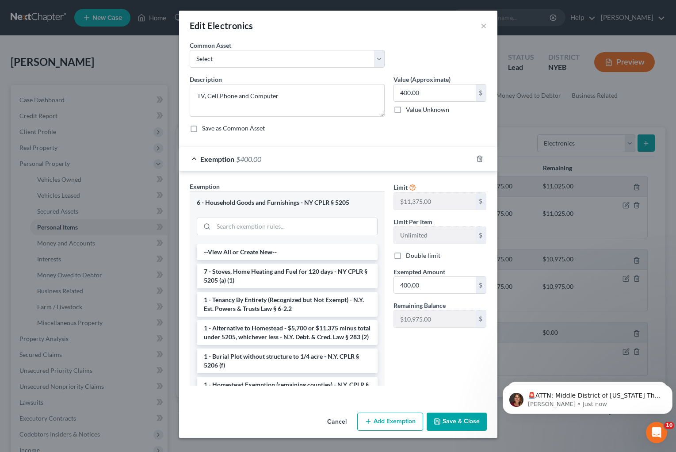
click at [446, 418] on button "Save & Close" at bounding box center [456, 421] width 60 height 19
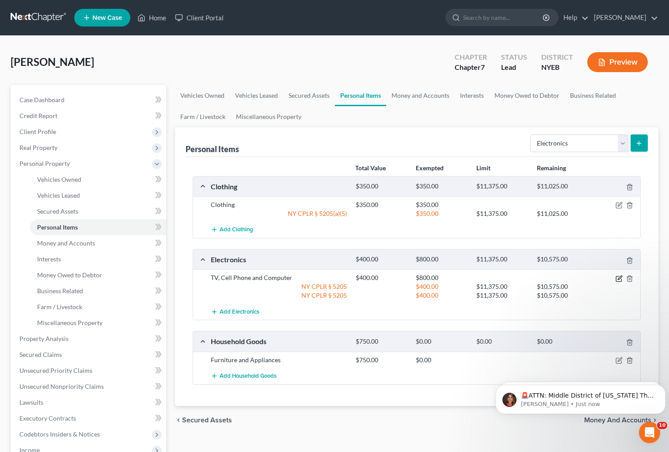
click at [620, 278] on icon "button" at bounding box center [620, 277] width 4 height 4
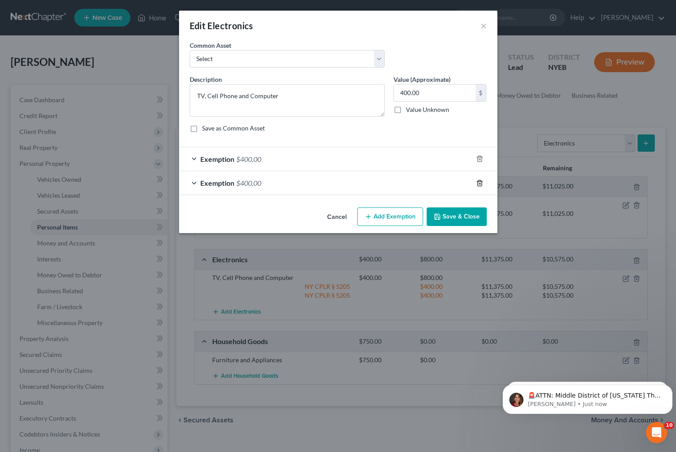
click at [480, 181] on icon "button" at bounding box center [479, 183] width 4 height 6
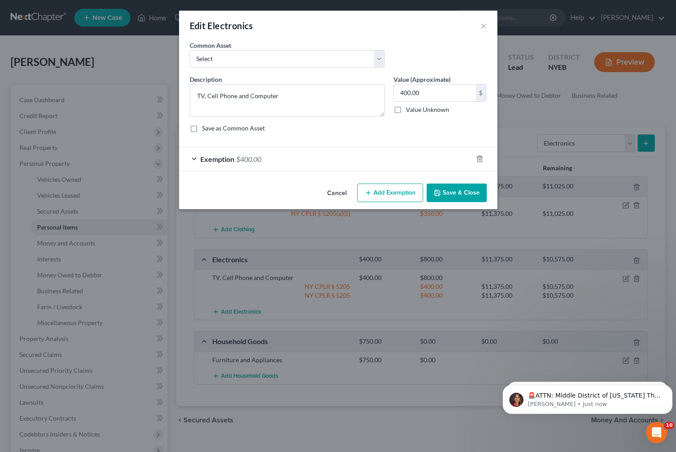
click at [456, 194] on button "Save & Close" at bounding box center [456, 192] width 60 height 19
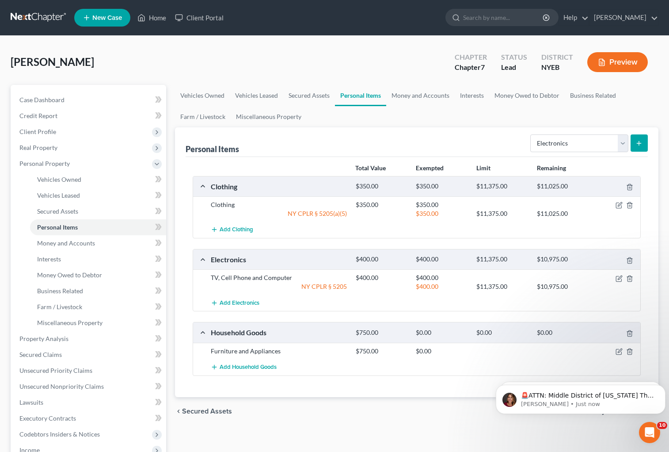
click at [255, 332] on div "Household Goods" at bounding box center [278, 331] width 145 height 9
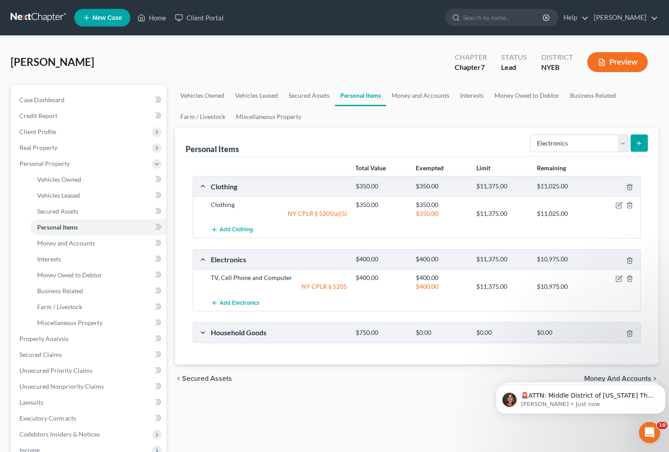
click at [203, 334] on div "Household Goods $750.00 $0.00 $0.00 $0.00" at bounding box center [415, 332] width 444 height 20
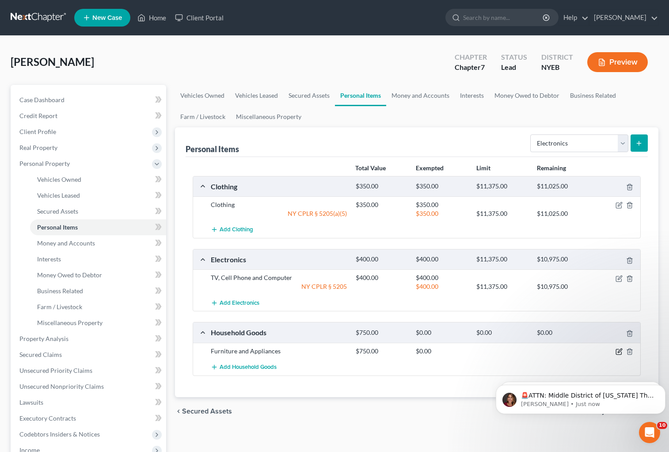
click at [619, 352] on icon "button" at bounding box center [620, 350] width 4 height 4
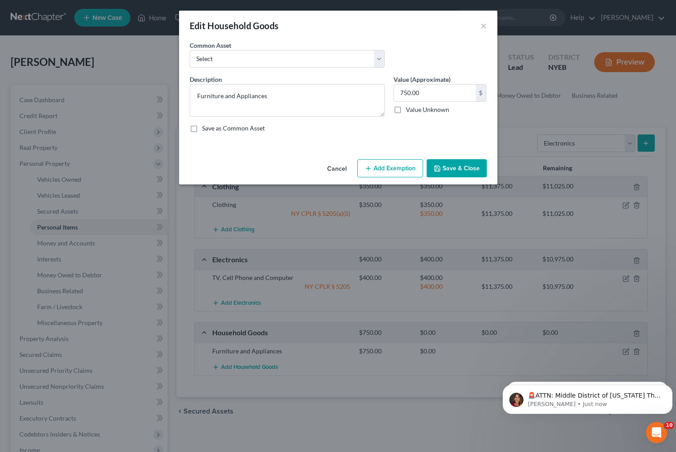
click at [405, 169] on button "Add Exemption" at bounding box center [390, 168] width 66 height 19
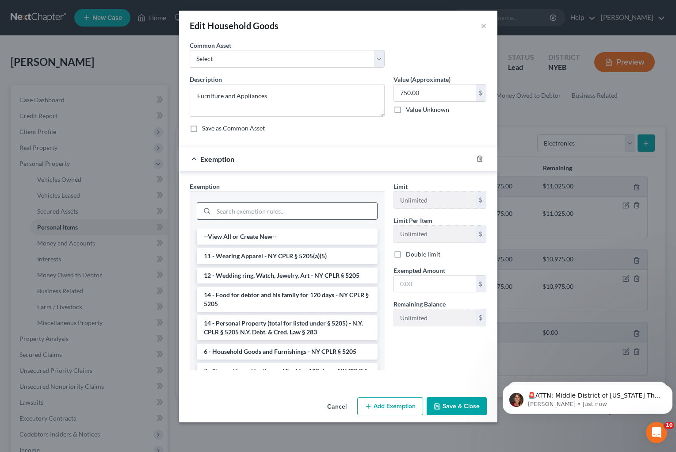
click at [304, 210] on input "search" at bounding box center [295, 210] width 164 height 17
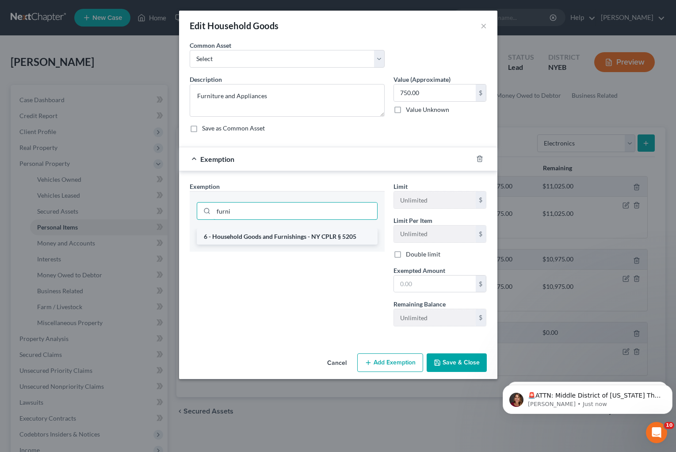
type input "furni"
click at [300, 236] on li "6 - Household Goods and Furnishings - NY CPLR § 5205" at bounding box center [287, 236] width 181 height 16
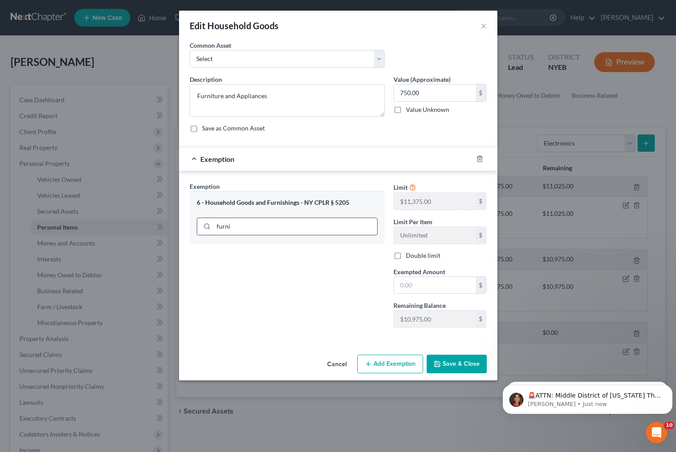
click at [248, 226] on input "furni" at bounding box center [295, 226] width 164 height 17
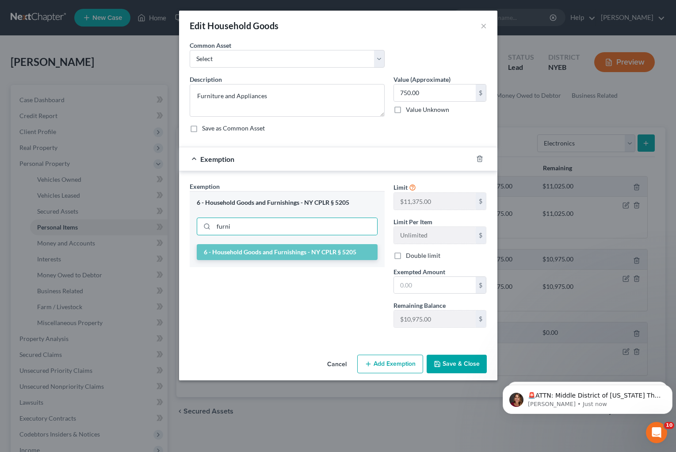
click at [259, 254] on li "6 - Household Goods and Furnishings - NY CPLR § 5205" at bounding box center [287, 252] width 181 height 16
click at [262, 230] on input "furni" at bounding box center [295, 226] width 164 height 17
click at [235, 253] on li "6 - Household Goods and Furnishings - NY CPLR § 5205" at bounding box center [287, 252] width 181 height 16
click at [235, 253] on div "Exemption Set must be selected for CA. Exemption * 6 - Household Goods and Furn…" at bounding box center [287, 258] width 204 height 153
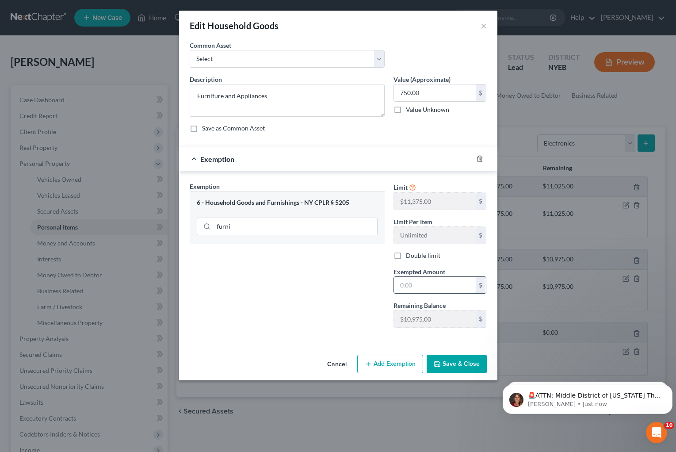
click at [425, 290] on input "text" at bounding box center [435, 285] width 82 height 17
type input "750.00"
click at [462, 369] on button "Save & Close" at bounding box center [456, 363] width 60 height 19
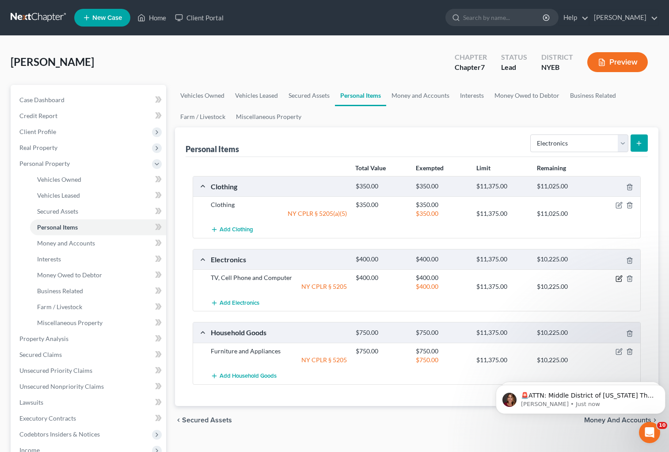
click at [616, 277] on icon "button" at bounding box center [618, 278] width 5 height 5
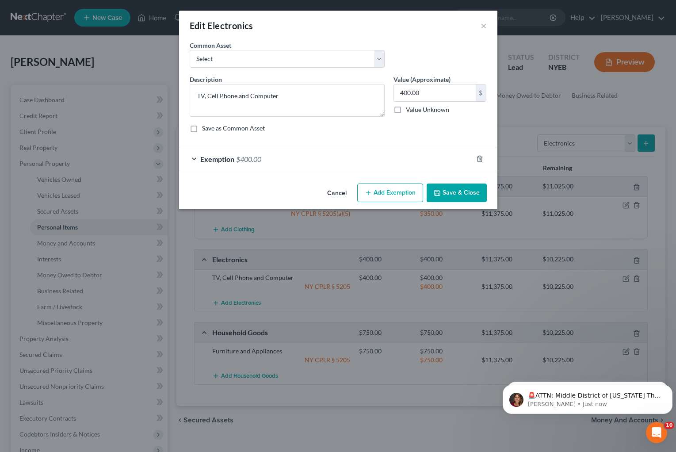
click at [194, 159] on div "Exemption $400.00" at bounding box center [325, 158] width 293 height 23
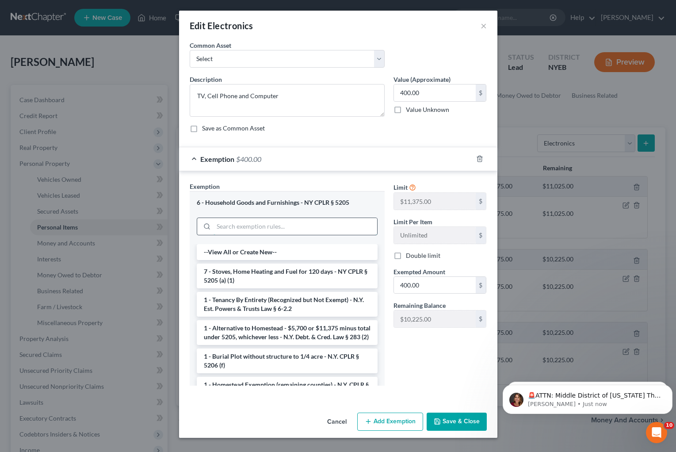
click at [286, 226] on input "search" at bounding box center [295, 226] width 164 height 17
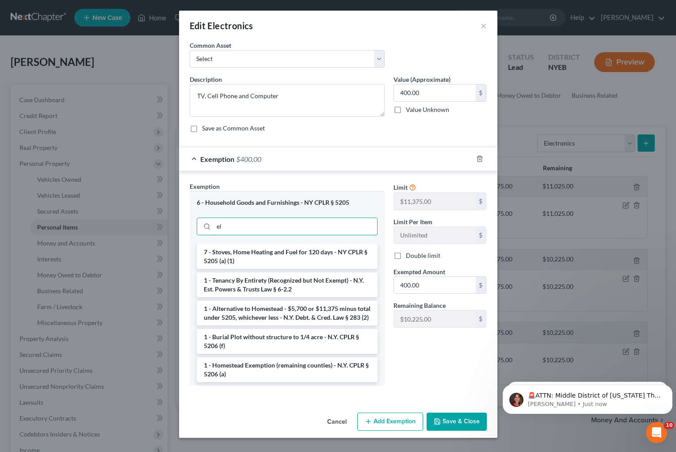
type input "e"
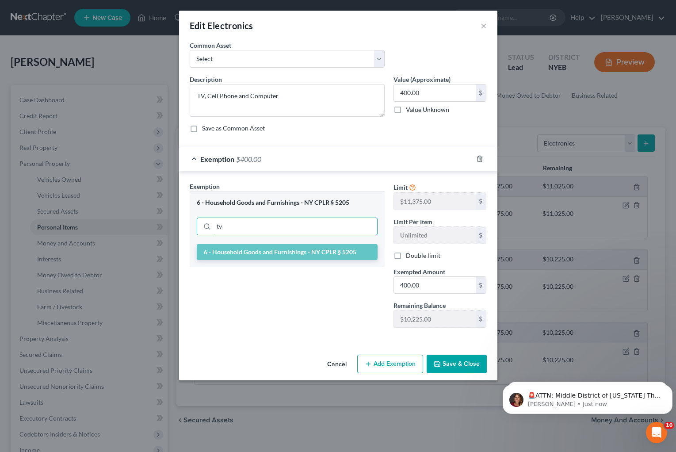
type input "tv"
click at [324, 359] on button "Cancel" at bounding box center [337, 364] width 34 height 18
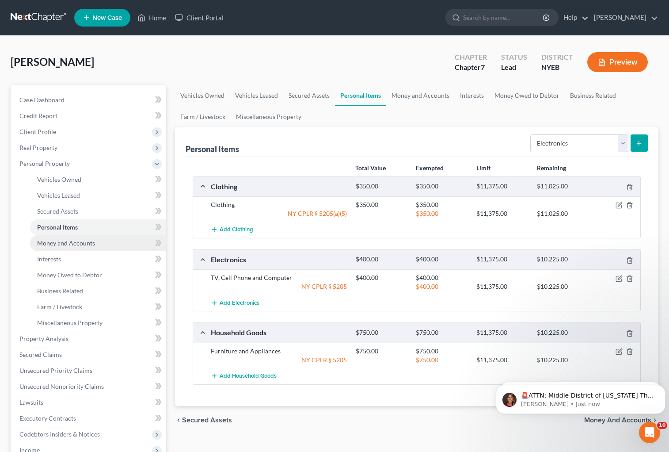
click at [81, 247] on link "Money and Accounts" at bounding box center [98, 243] width 136 height 16
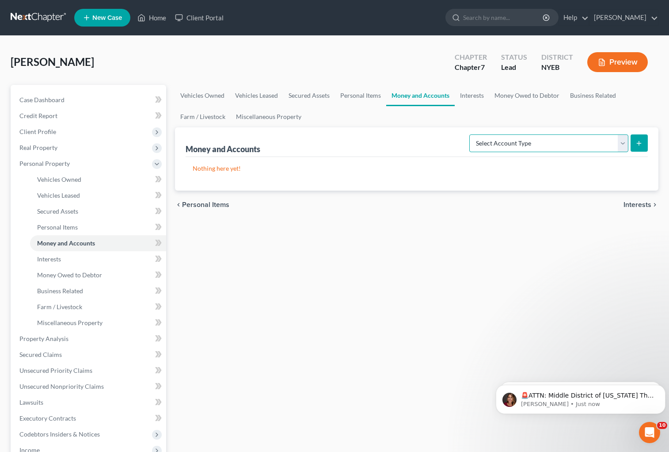
click at [623, 142] on select "Select Account Type Brokerage Cash on Hand Certificates of Deposit Checking Acc…" at bounding box center [548, 143] width 159 height 18
select select "cash_on_hand"
click at [471, 134] on select "Select Account Type Brokerage Cash on Hand Certificates of Deposit Checking Acc…" at bounding box center [548, 143] width 159 height 18
click at [640, 144] on icon "submit" at bounding box center [638, 143] width 7 height 7
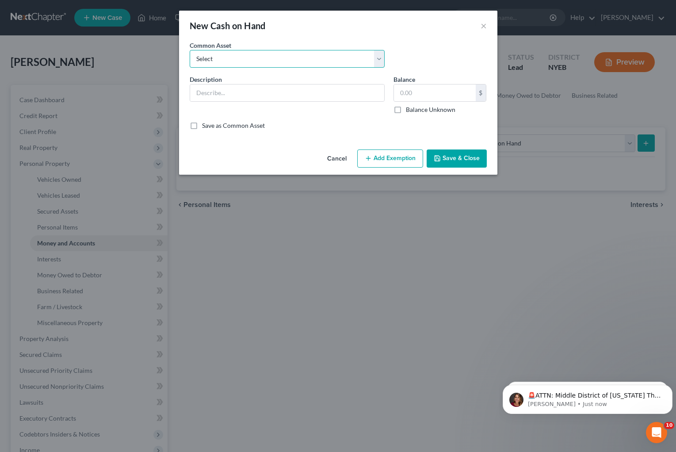
click at [265, 61] on select "Select Cash on Hand" at bounding box center [287, 59] width 195 height 18
select select "0"
click at [190, 50] on select "Select Cash on Hand" at bounding box center [287, 59] width 195 height 18
type input "Cash on Hand"
type input "25.00"
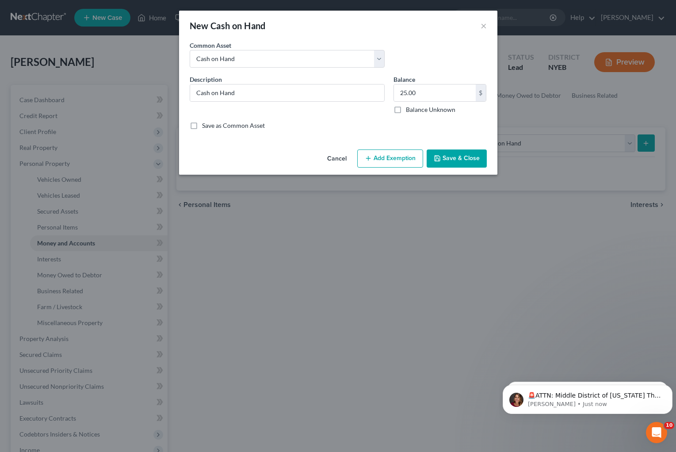
click at [449, 162] on button "Save & Close" at bounding box center [456, 158] width 60 height 19
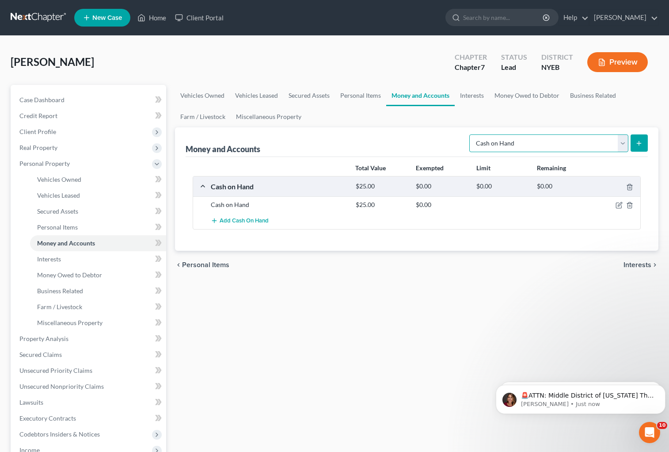
click at [623, 141] on select "Select Account Type Brokerage Cash on Hand Certificates of Deposit Checking Acc…" at bounding box center [548, 143] width 159 height 18
select select "checking"
click at [471, 134] on select "Select Account Type Brokerage Cash on Hand Certificates of Deposit Checking Acc…" at bounding box center [548, 143] width 159 height 18
click at [636, 145] on icon "submit" at bounding box center [638, 143] width 7 height 7
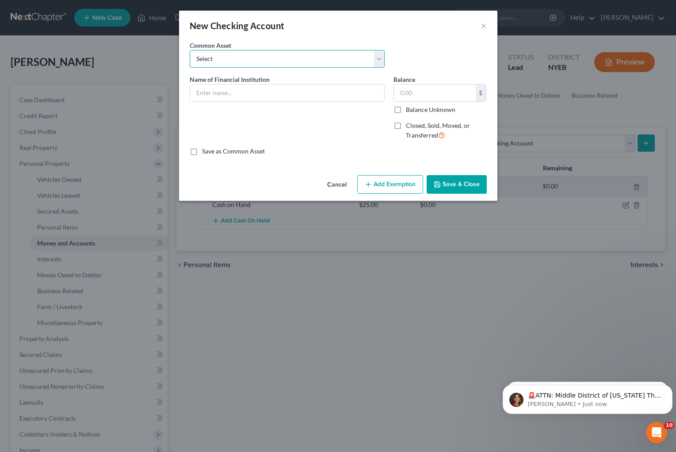
click at [240, 59] on select "Select CITI TD Bank TD Bank" at bounding box center [287, 59] width 195 height 18
click at [284, 59] on select "Select CITI TD Bank TD Bank" at bounding box center [287, 59] width 195 height 18
select select "0"
type input "CITI"
type input "164.00"
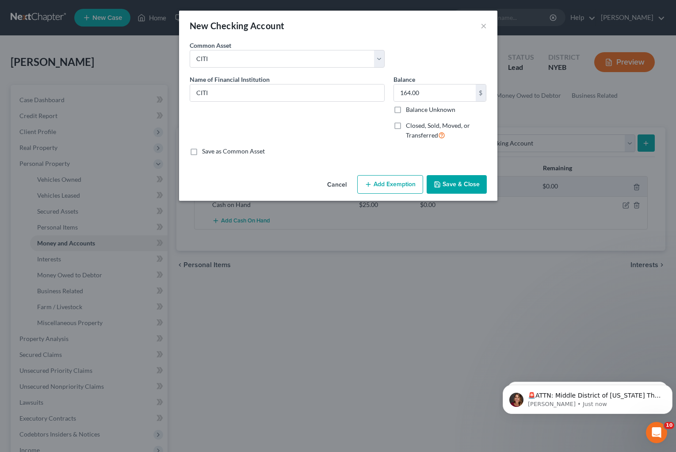
click at [304, 147] on div "Save as Common Asset" at bounding box center [338, 151] width 297 height 9
click at [383, 57] on select "Select CITI TD Bank TD Bank" at bounding box center [287, 59] width 195 height 18
select select
click at [190, 50] on select "Select CITI TD Bank TD Bank" at bounding box center [287, 59] width 195 height 18
click at [300, 92] on input "text" at bounding box center [287, 92] width 194 height 17
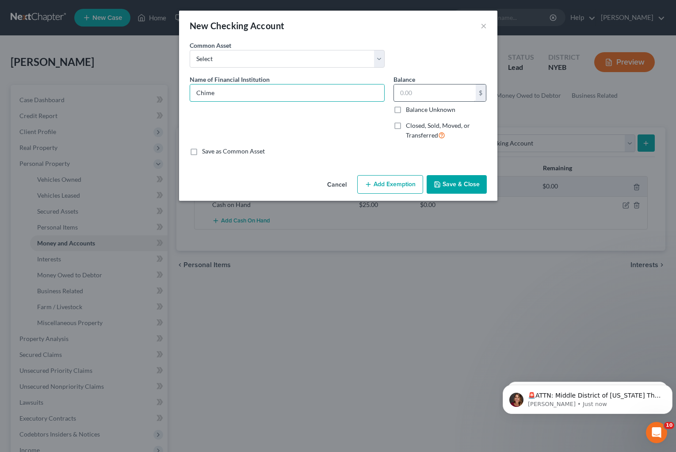
type input "Chime"
click at [431, 95] on input "text" at bounding box center [435, 92] width 82 height 17
type input "0.00"
click at [460, 183] on button "Save & Close" at bounding box center [456, 184] width 60 height 19
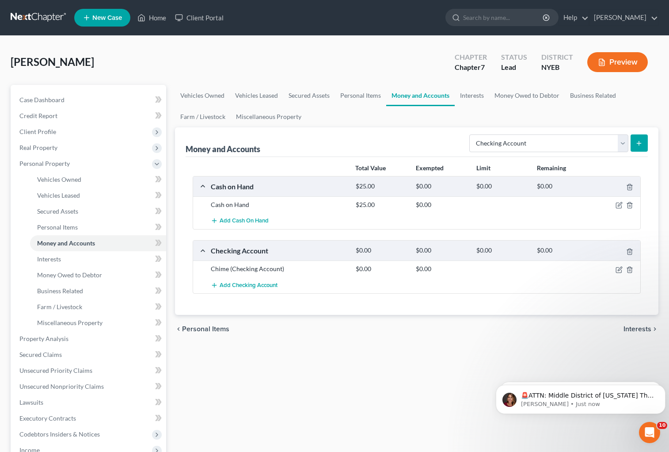
click at [635, 143] on button "submit" at bounding box center [639, 142] width 17 height 17
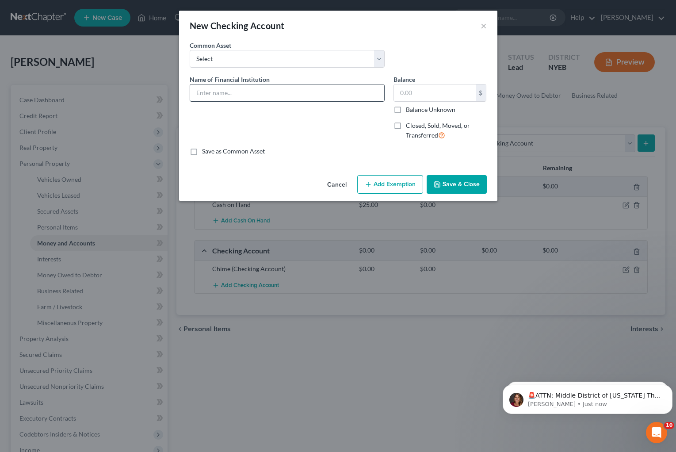
click at [280, 85] on input "text" at bounding box center [287, 92] width 194 height 17
type input "s"
click at [276, 95] on input "Samsung" at bounding box center [287, 92] width 194 height 17
type input "Samsung Money by SoFi"
click at [423, 91] on input "text" at bounding box center [435, 92] width 82 height 17
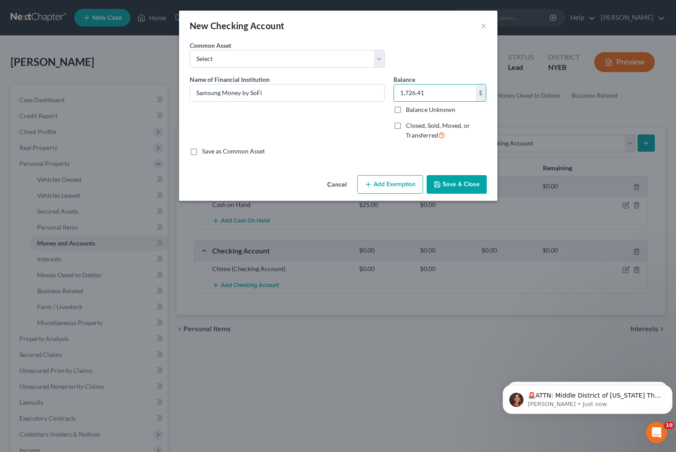
type input "1,726.41"
click at [400, 182] on button "Add Exemption" at bounding box center [390, 184] width 66 height 19
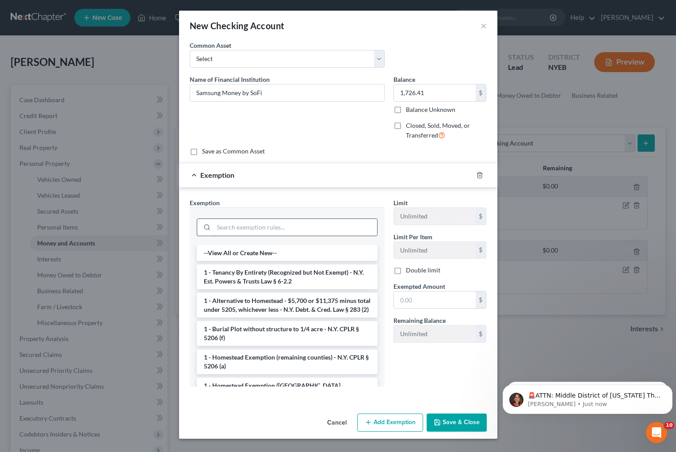
click at [289, 223] on input "search" at bounding box center [295, 227] width 164 height 17
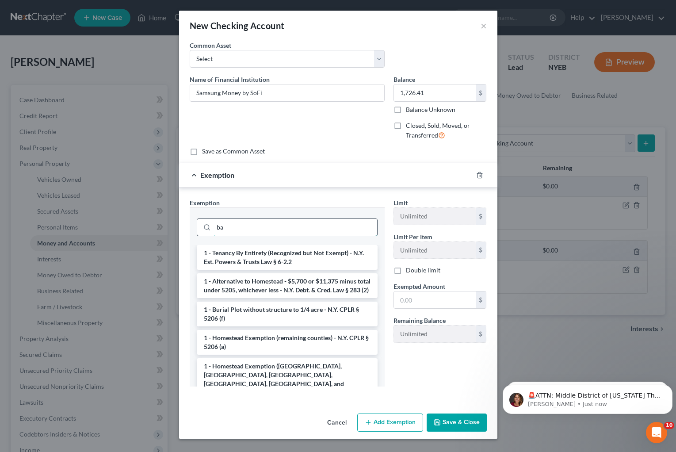
type input "b"
type input "c"
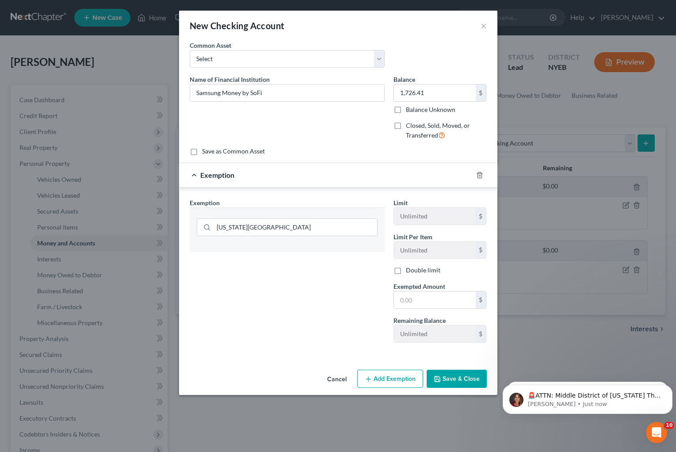
click at [320, 308] on div "Exemption Set must be selected for CA. Exemption * [US_STATE][GEOGRAPHIC_DATA]" at bounding box center [287, 274] width 204 height 152
click at [285, 227] on input "[US_STATE][GEOGRAPHIC_DATA]" at bounding box center [295, 227] width 164 height 17
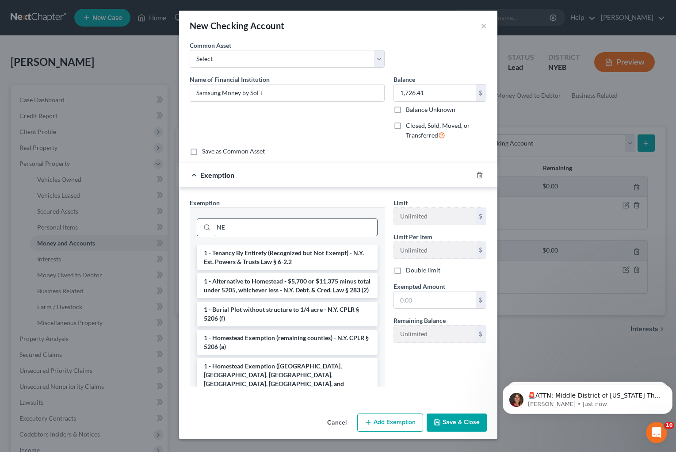
type input "N"
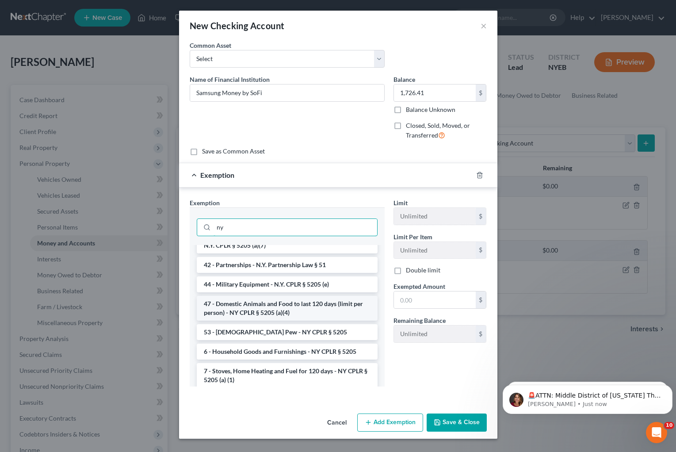
scroll to position [1331, 0]
type input "n"
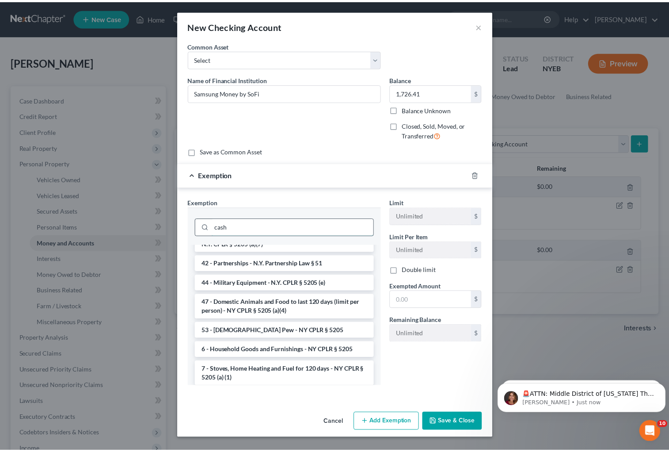
scroll to position [0, 0]
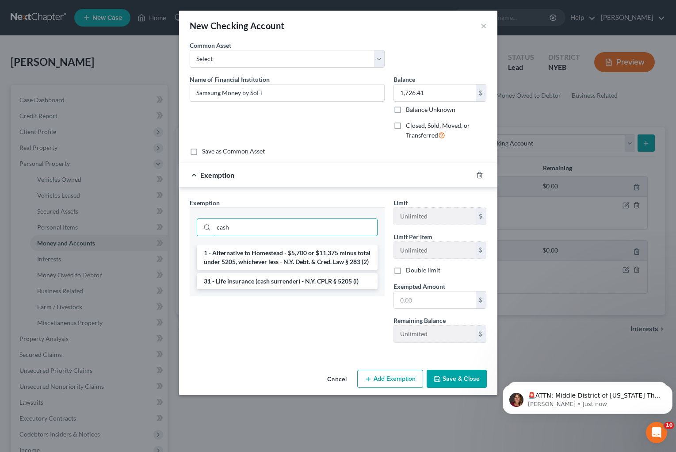
type input "cash"
click at [302, 260] on li "1 - Alternative to Homestead - $5,700 or $11,375 minus total under 5205, whiche…" at bounding box center [287, 257] width 181 height 25
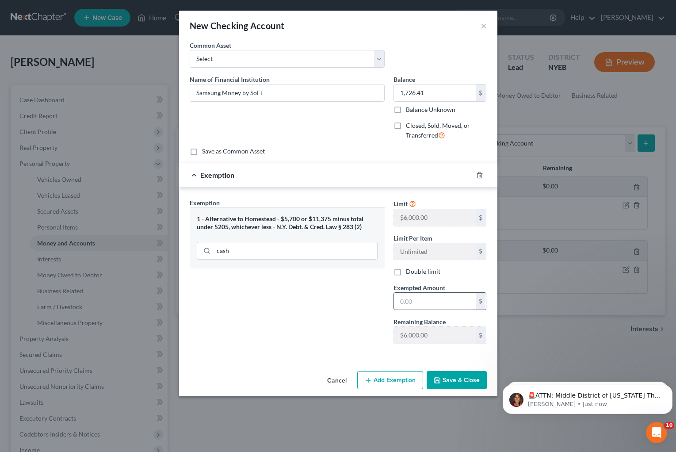
click at [422, 302] on input "text" at bounding box center [435, 301] width 82 height 17
type input "1,726.41"
click at [285, 307] on div "Exemption Set must be selected for CA. Exemption * 1 - Alternative to Homestead…" at bounding box center [287, 274] width 204 height 153
click at [453, 376] on button "Save & Close" at bounding box center [456, 380] width 60 height 19
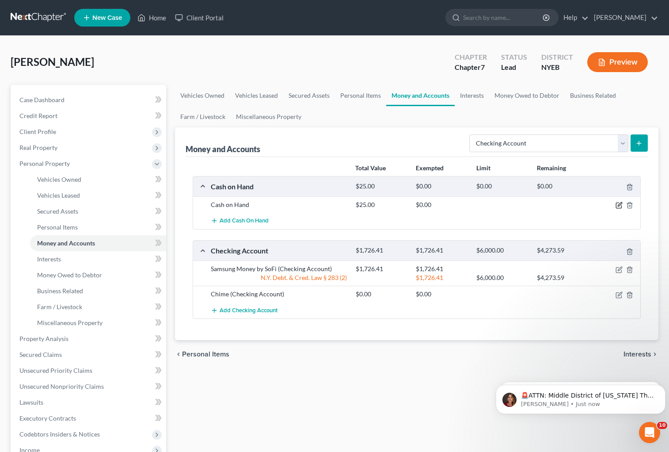
click at [619, 205] on icon "button" at bounding box center [620, 204] width 4 height 4
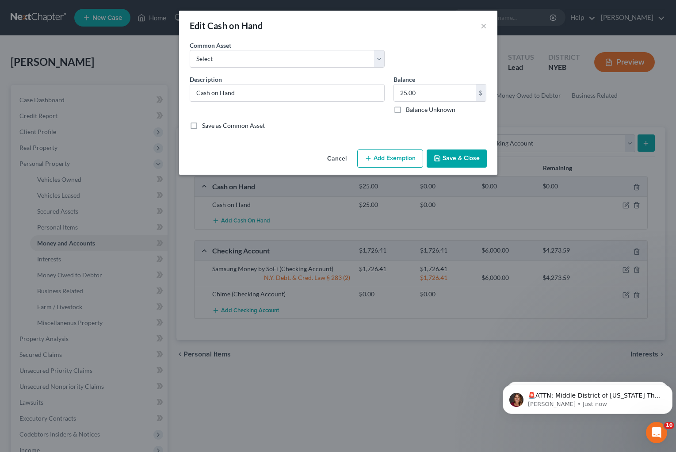
click at [398, 160] on button "Add Exemption" at bounding box center [390, 158] width 66 height 19
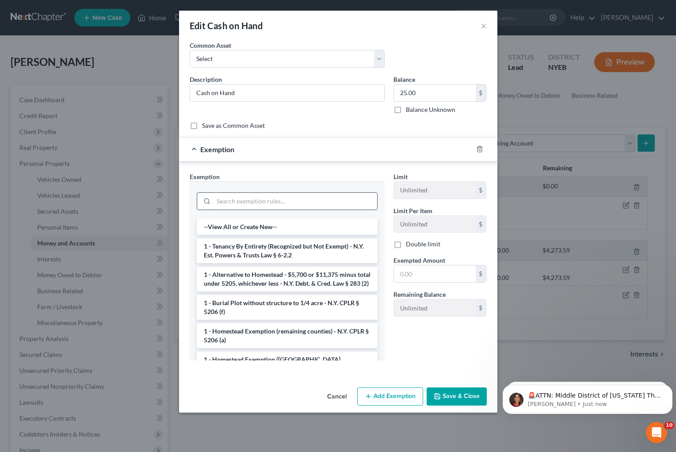
click at [250, 201] on input "search" at bounding box center [295, 201] width 164 height 17
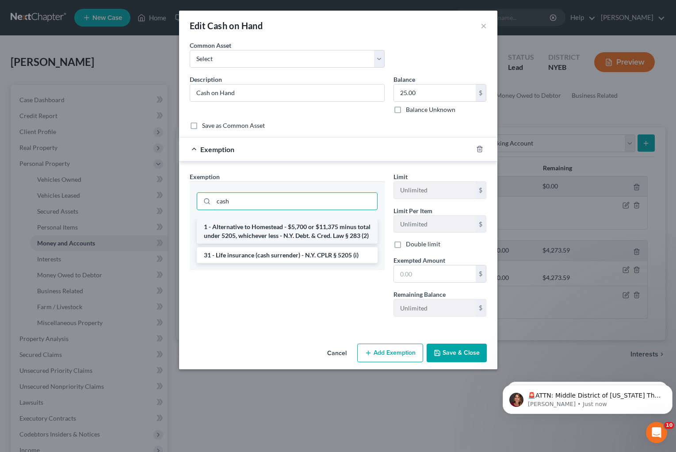
type input "cash"
click at [256, 228] on li "1 - Alternative to Homestead - $5,700 or $11,375 minus total under 5205, whiche…" at bounding box center [287, 231] width 181 height 25
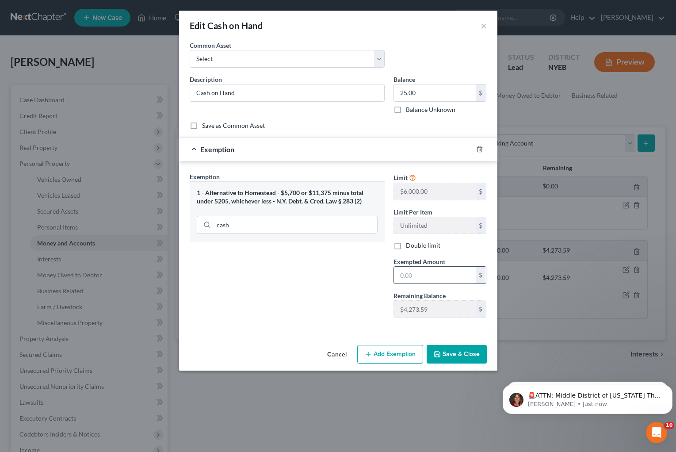
click at [426, 274] on input "text" at bounding box center [435, 274] width 82 height 17
type input "25.00"
click at [446, 350] on button "Save & Close" at bounding box center [456, 354] width 60 height 19
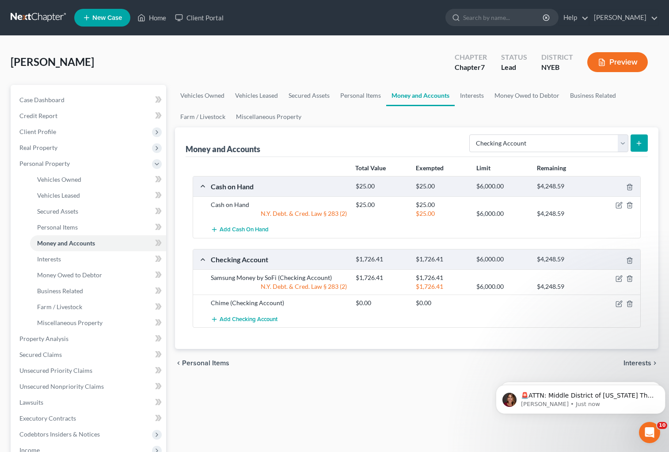
click at [519, 310] on div "Chime (Checking Account) $0.00 $0.00" at bounding box center [417, 302] width 448 height 16
click at [83, 178] on link "Vehicles Owned" at bounding box center [98, 179] width 136 height 16
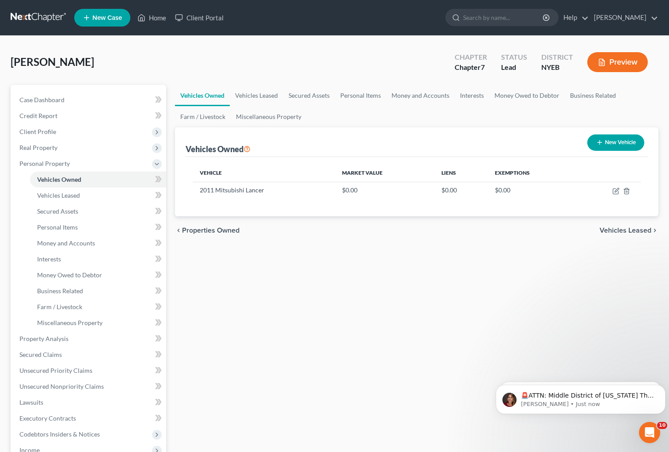
click at [520, 320] on div "Vehicles Owned Vehicles Leased Secured Assets Personal Items Money and Accounts…" at bounding box center [417, 340] width 493 height 510
